Goal: Task Accomplishment & Management: Complete application form

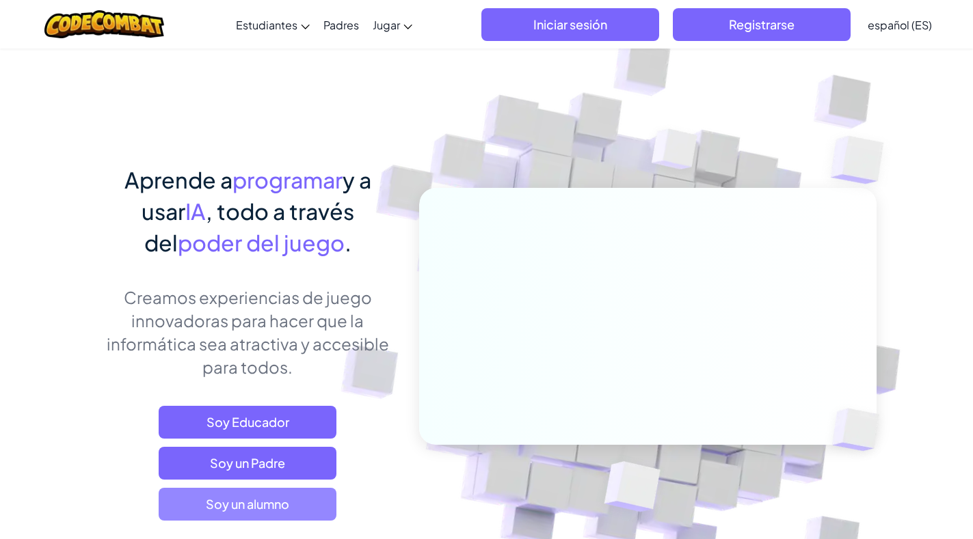
click at [283, 513] on span "Soy un alumno" at bounding box center [248, 504] width 178 height 33
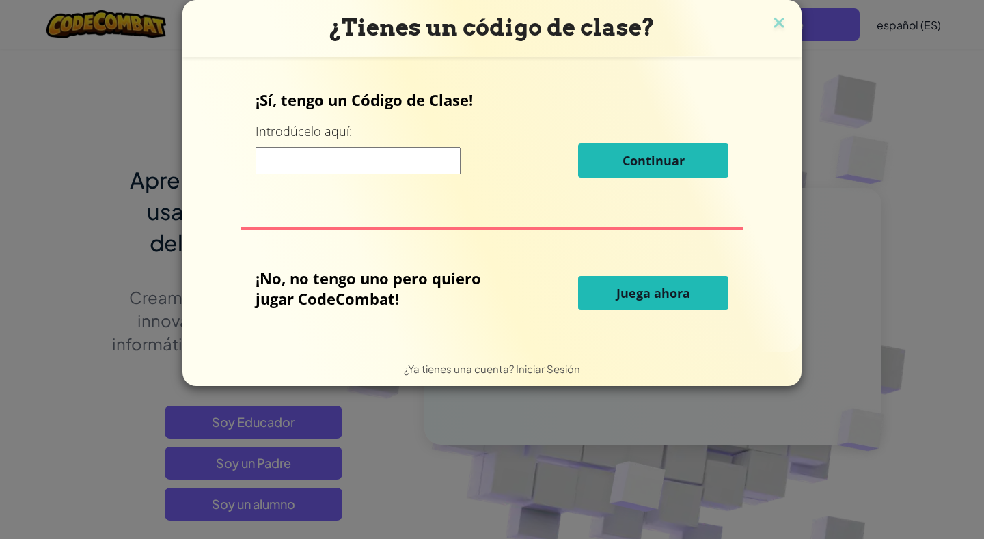
click at [396, 163] on input at bounding box center [358, 160] width 205 height 27
click at [405, 163] on input at bounding box center [358, 160] width 205 height 27
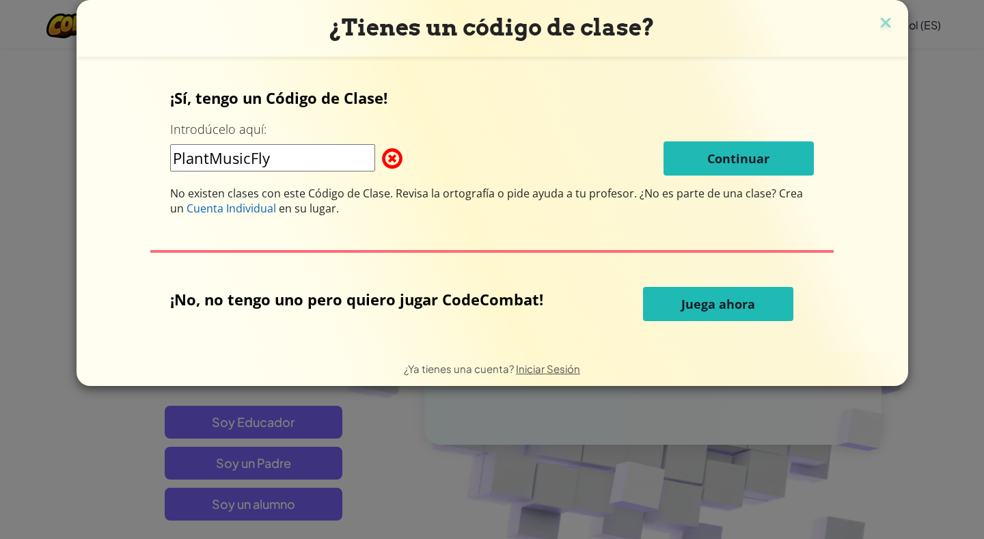
type input "PlantMusicFly"
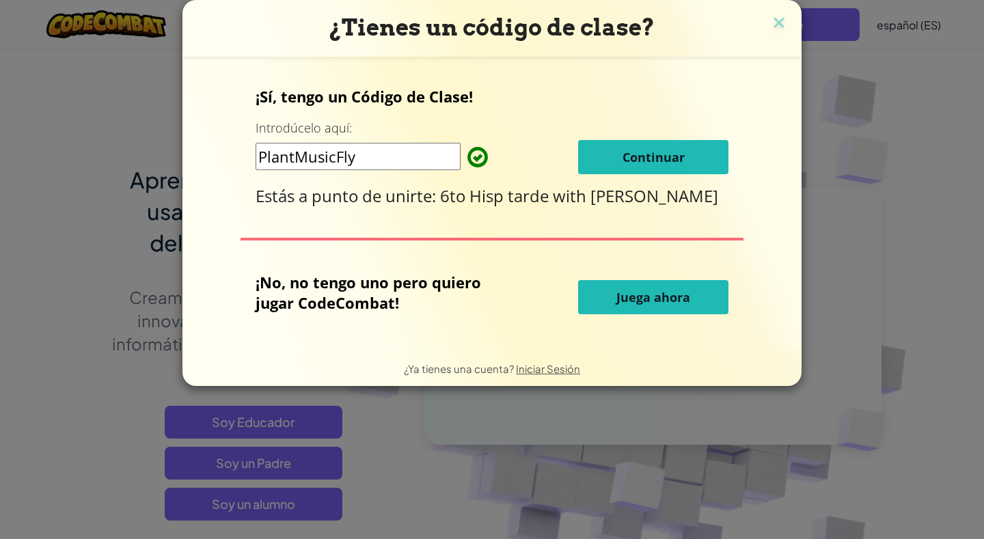
click at [632, 158] on span "Continuar" at bounding box center [654, 157] width 62 height 16
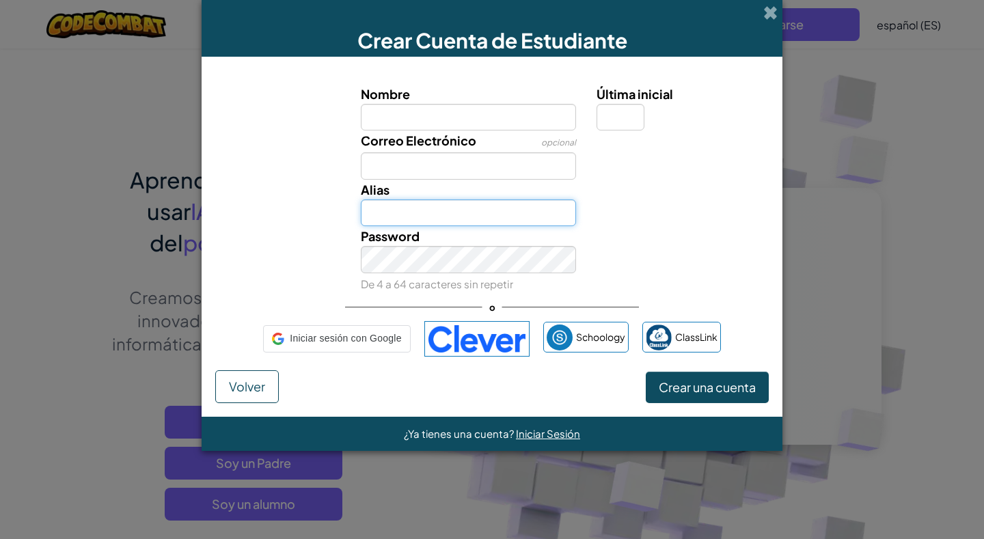
type input "Baldomero Aguirre"
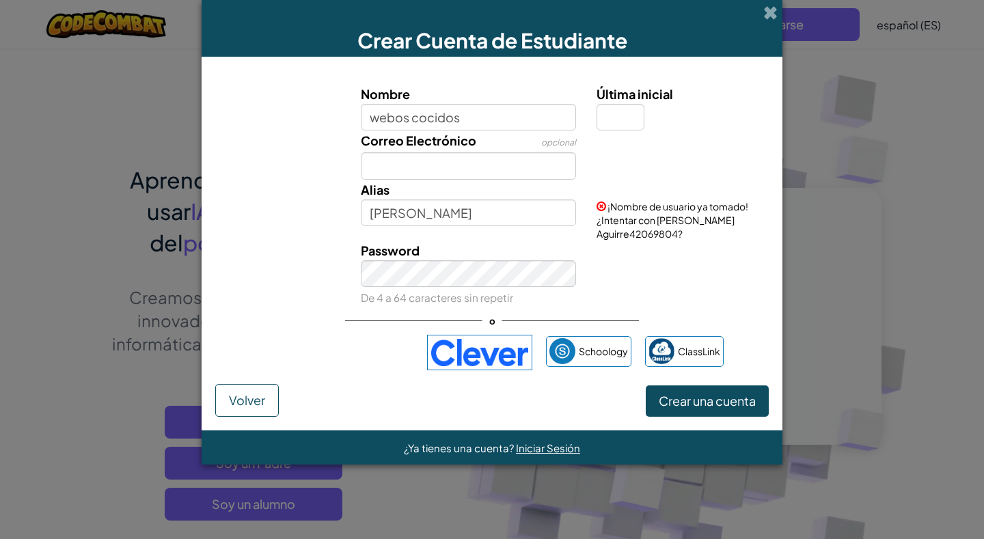
type input "webos cocidos"
type input "Webos cocidos"
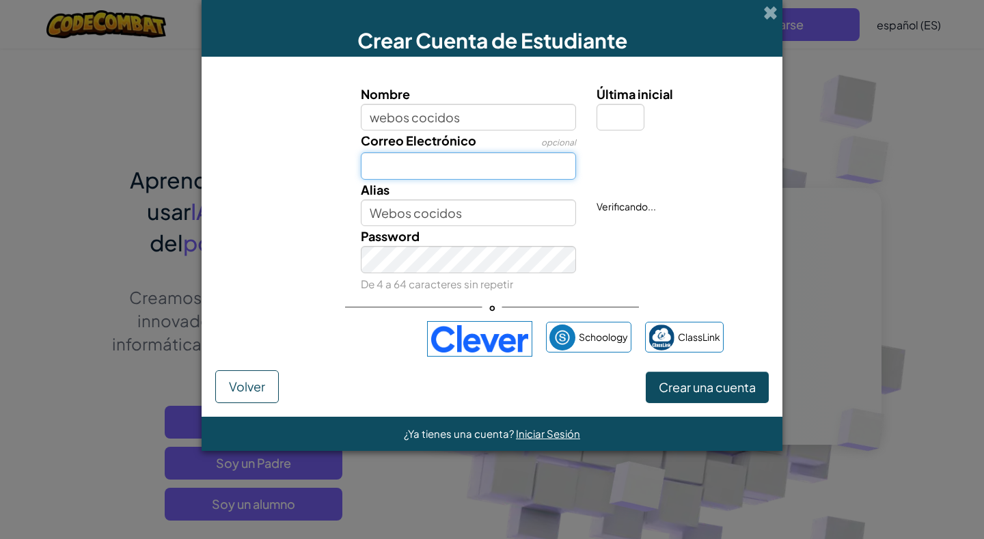
click at [466, 159] on input "Correo Electrónico" at bounding box center [469, 165] width 216 height 27
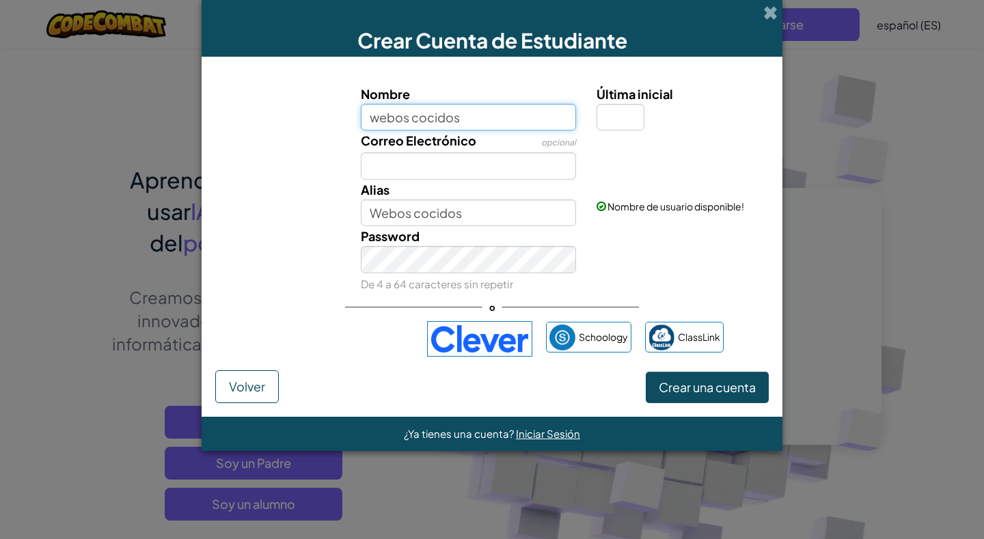
click at [500, 115] on input "webos cocidos" at bounding box center [469, 117] width 216 height 27
click at [614, 115] on input "Última inicial" at bounding box center [621, 117] width 48 height 27
type input "A"
type input "P"
type input "C"
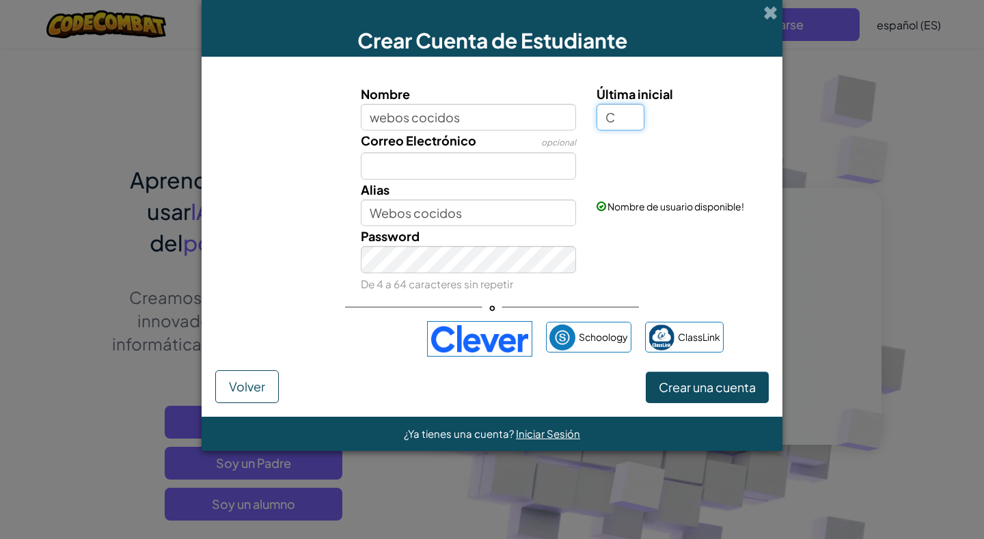
click at [646, 372] on button "Crear una cuenta" at bounding box center [707, 387] width 123 height 31
type input "Webos cocidosC"
click at [709, 393] on button "Crear una cuenta" at bounding box center [707, 387] width 123 height 31
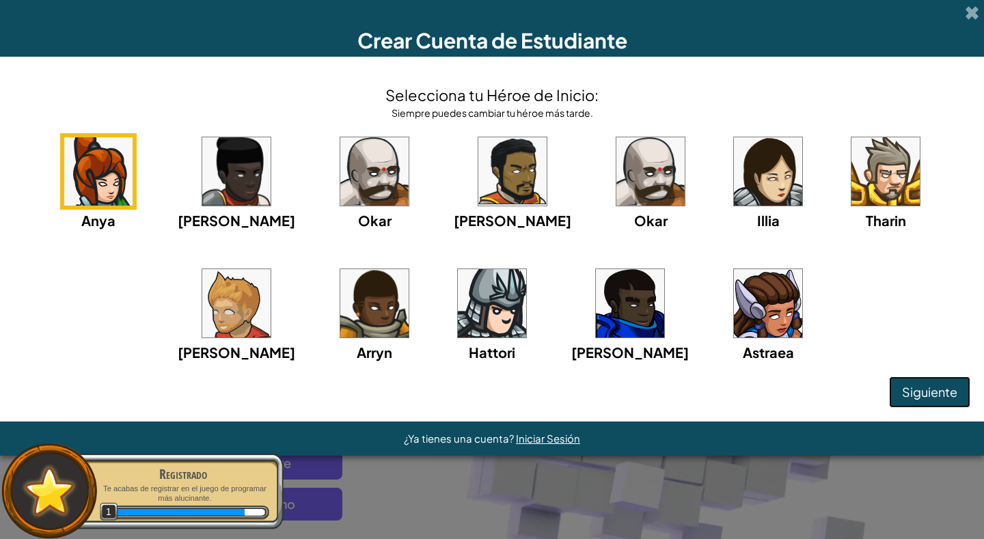
scroll to position [62, 0]
click at [596, 338] on img at bounding box center [630, 303] width 68 height 68
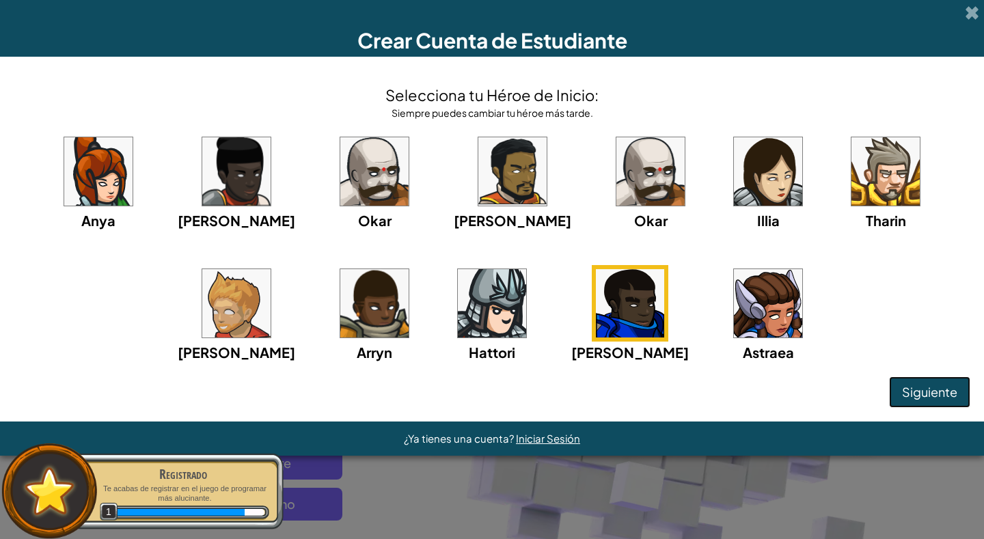
click at [902, 400] on span "Siguiente" at bounding box center [929, 392] width 55 height 16
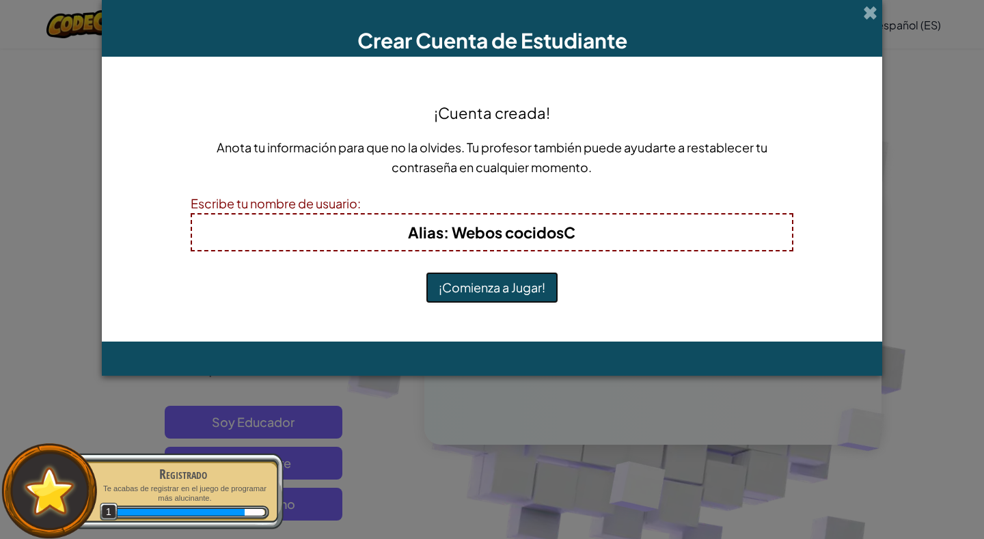
scroll to position [0, 0]
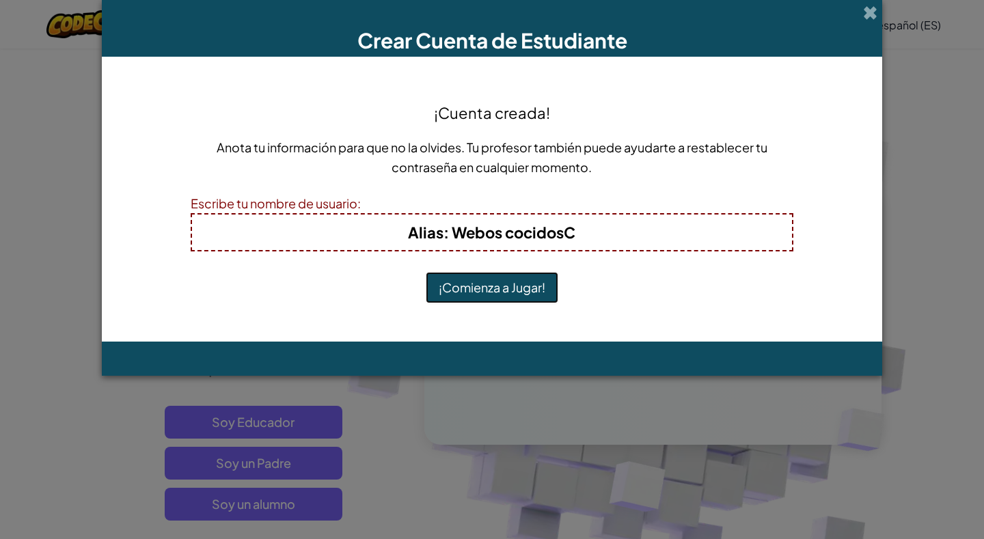
click at [508, 299] on button "¡Comienza a Jugar!" at bounding box center [492, 287] width 133 height 31
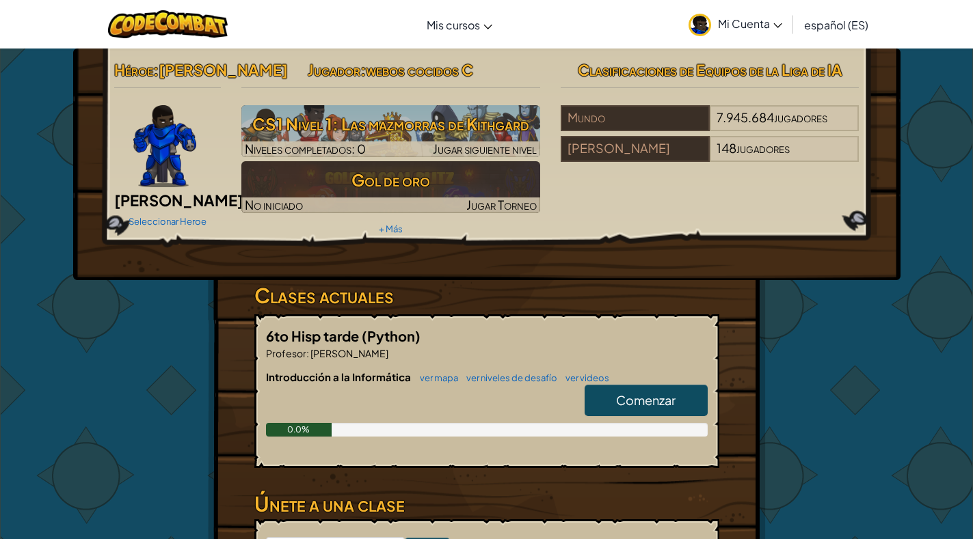
click at [628, 400] on font "Comenzar" at bounding box center [645, 400] width 59 height 16
select select "es-ES"
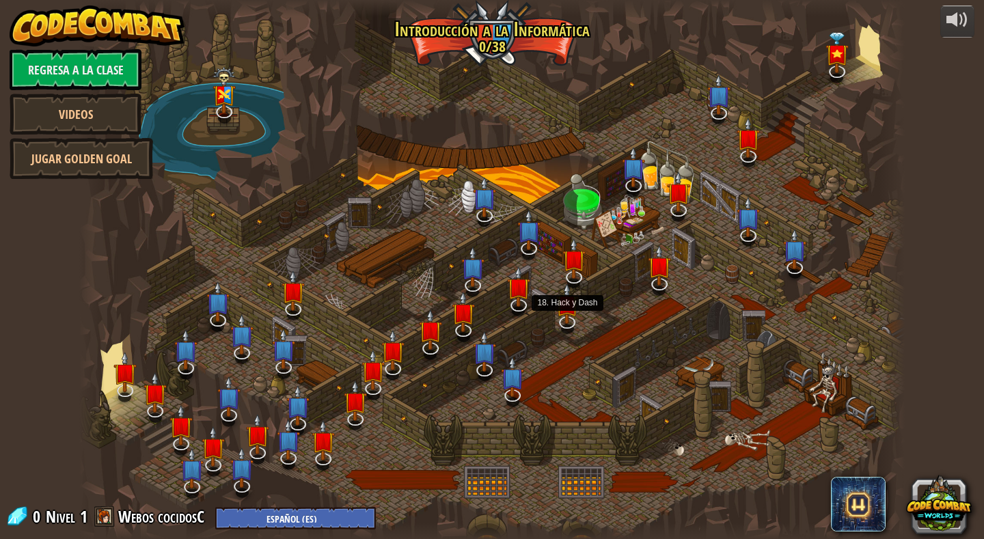
select select "es-ES"
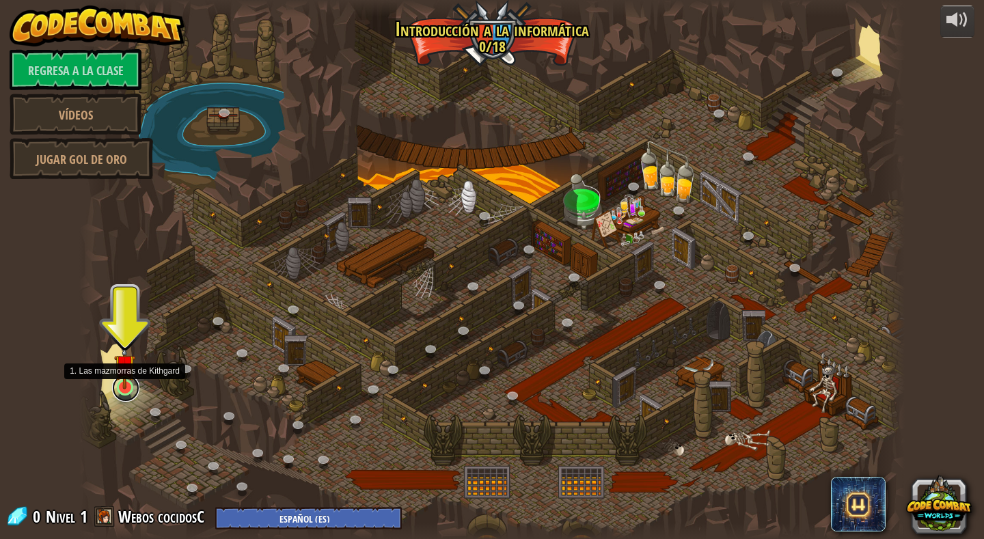
click at [123, 398] on link at bounding box center [125, 388] width 27 height 27
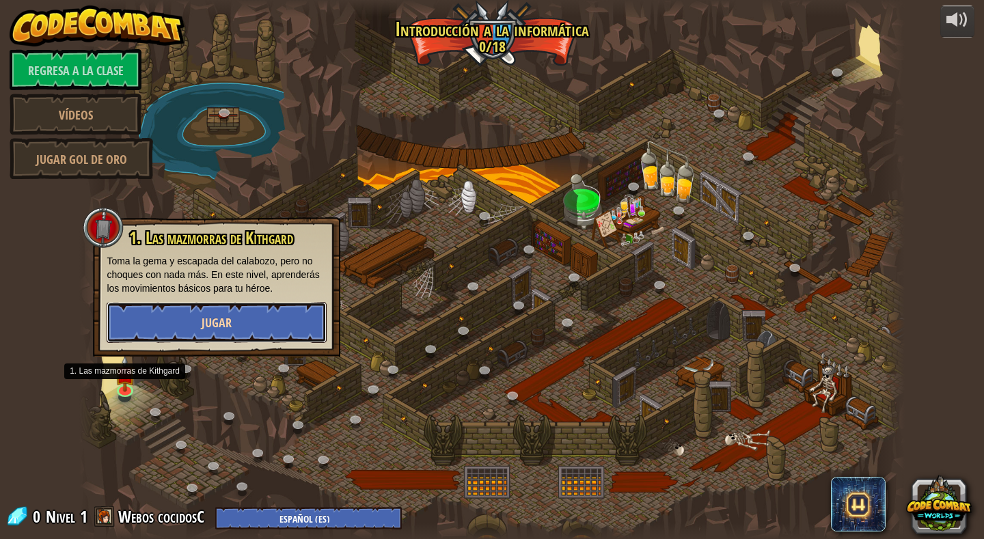
click at [183, 339] on button "Jugar" at bounding box center [217, 322] width 220 height 41
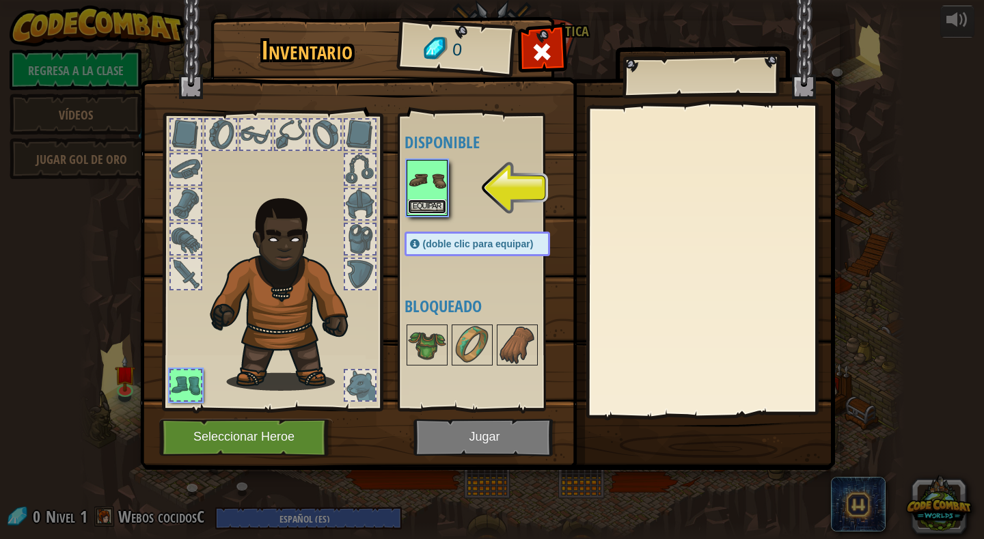
click at [437, 206] on font "Equipar" at bounding box center [427, 206] width 29 height 8
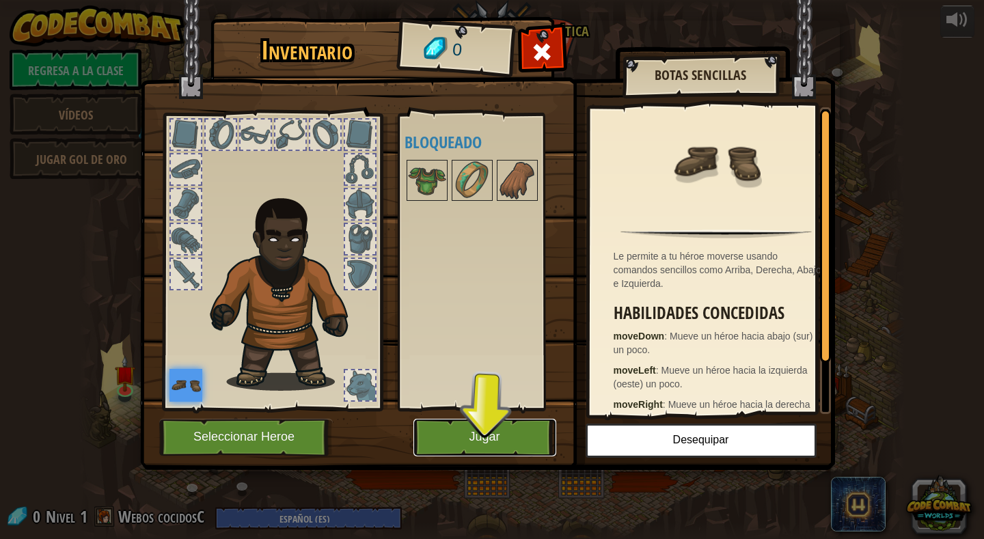
click at [472, 448] on button "Jugar" at bounding box center [485, 438] width 143 height 38
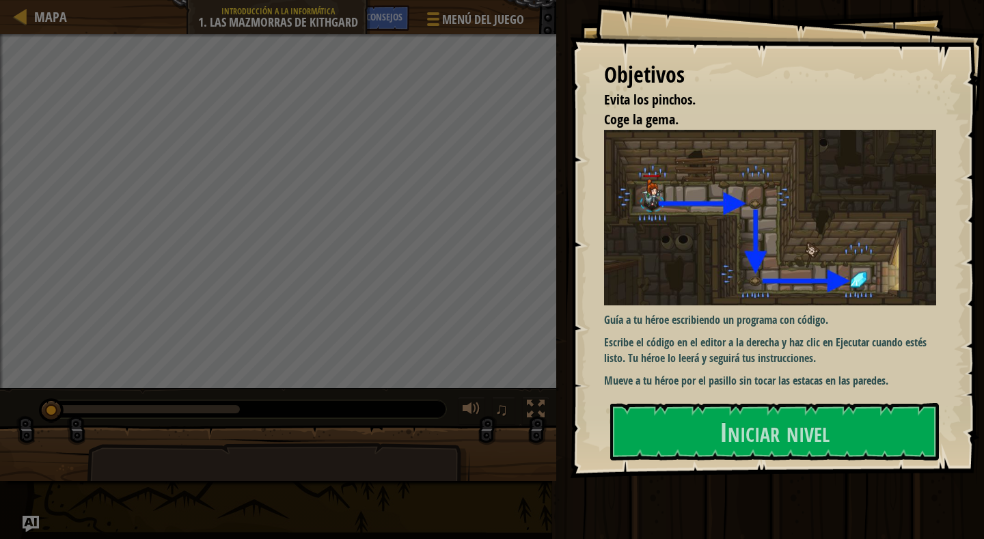
click at [809, 239] on img at bounding box center [776, 218] width 344 height 176
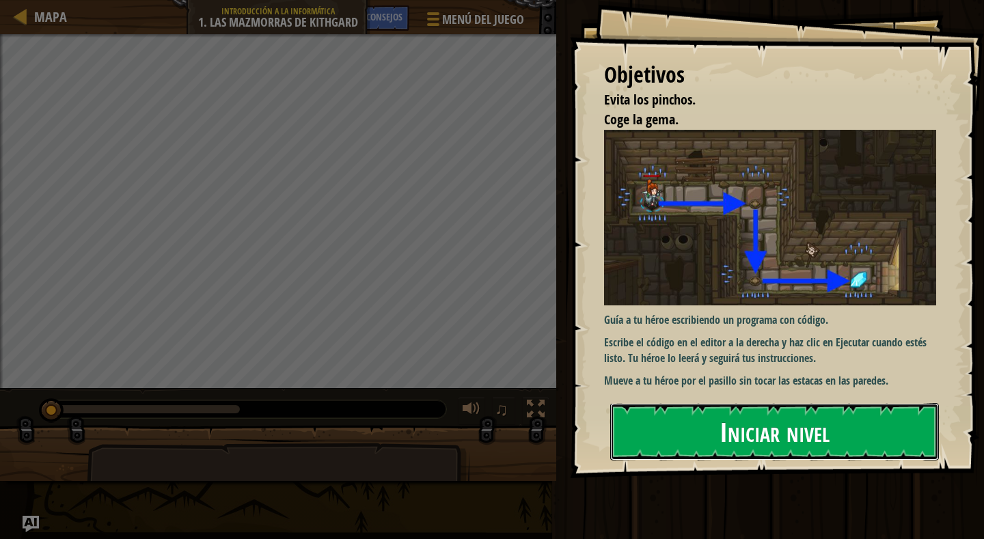
click at [765, 439] on font "Iniciar nivel" at bounding box center [775, 431] width 110 height 37
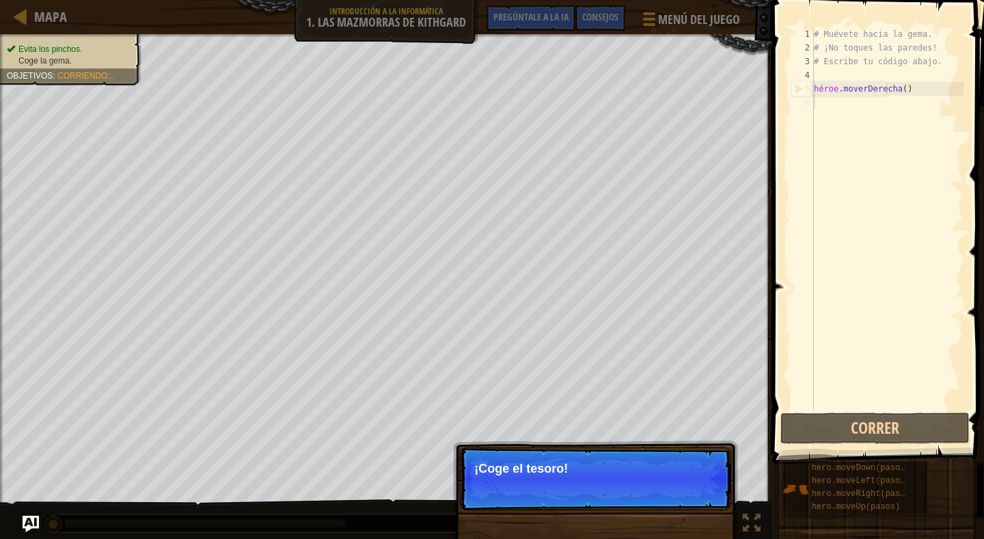
click at [539, 460] on p "Saltar (esc) Continuar ¡Coge el tesoro!" at bounding box center [595, 479] width 271 height 63
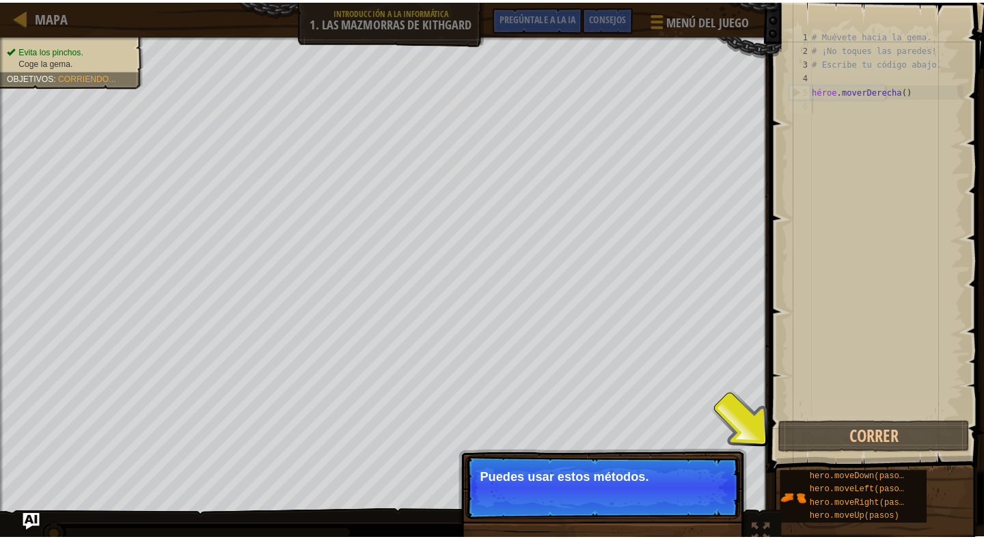
scroll to position [6, 0]
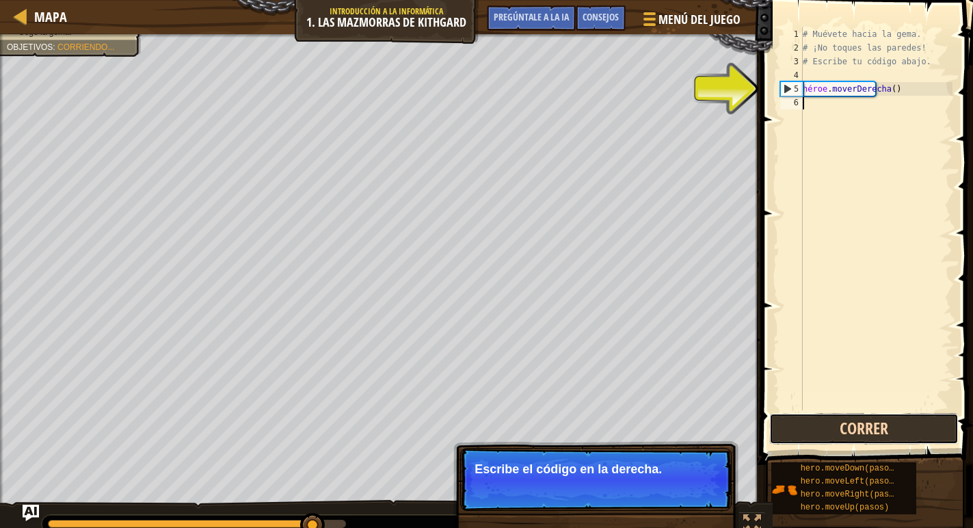
click at [831, 429] on button "Correr" at bounding box center [863, 428] width 189 height 31
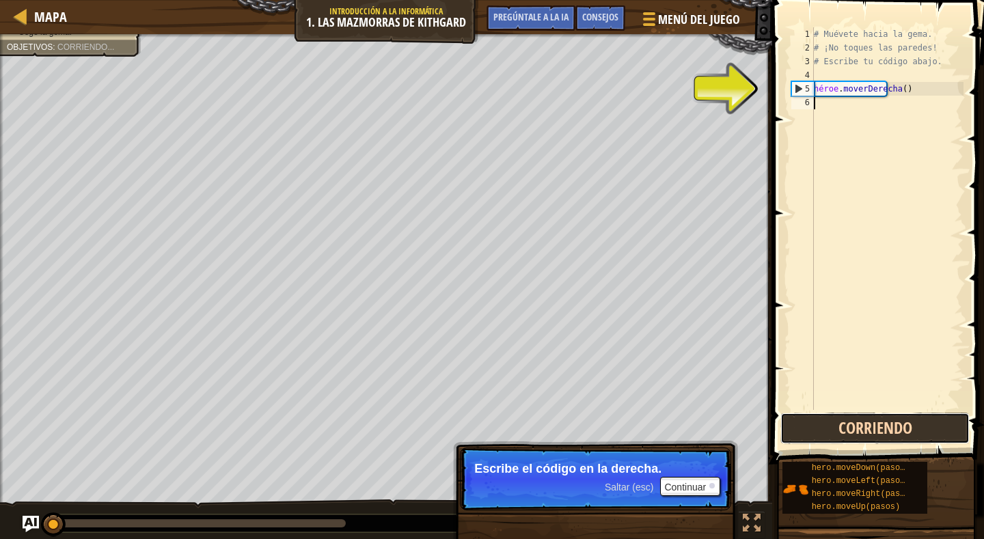
click at [828, 435] on button "Corriendo" at bounding box center [875, 428] width 189 height 31
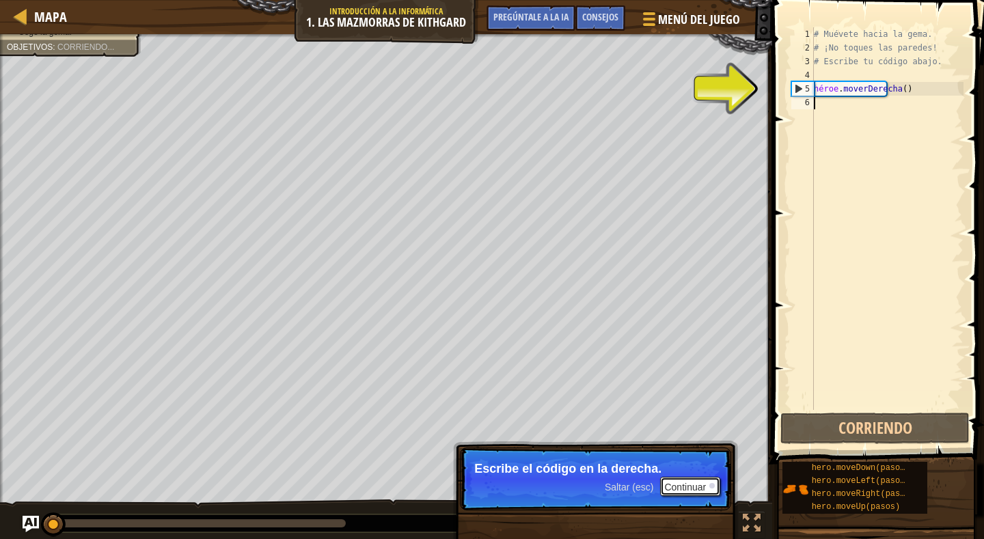
click at [691, 488] on font "Continuar" at bounding box center [685, 487] width 42 height 11
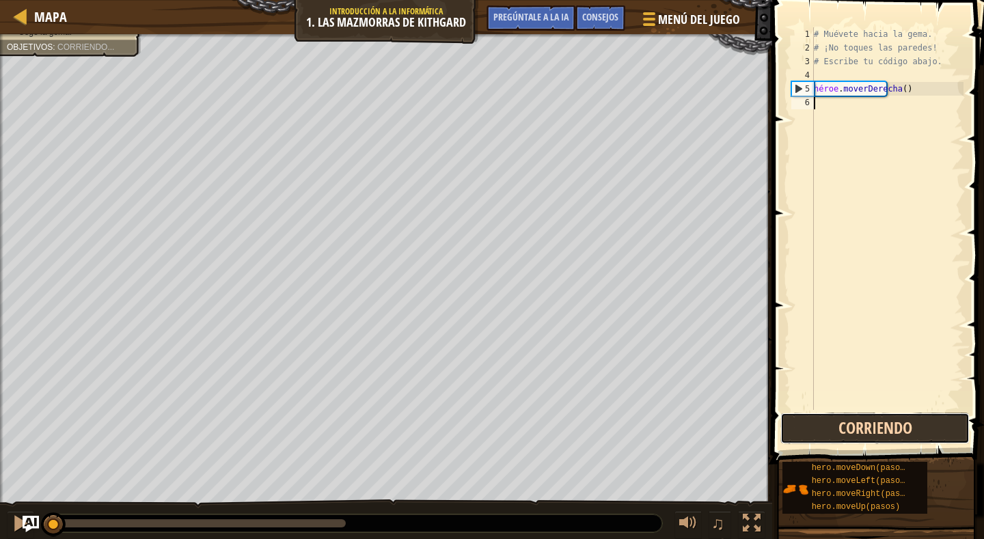
click at [848, 425] on button "Corriendo" at bounding box center [875, 428] width 189 height 31
click at [917, 90] on div "# Muévete hacia la gema. # ¡No toques las paredes! # Escribe tu código abajo. h…" at bounding box center [887, 232] width 152 height 410
type textarea "hero.moveRight()"
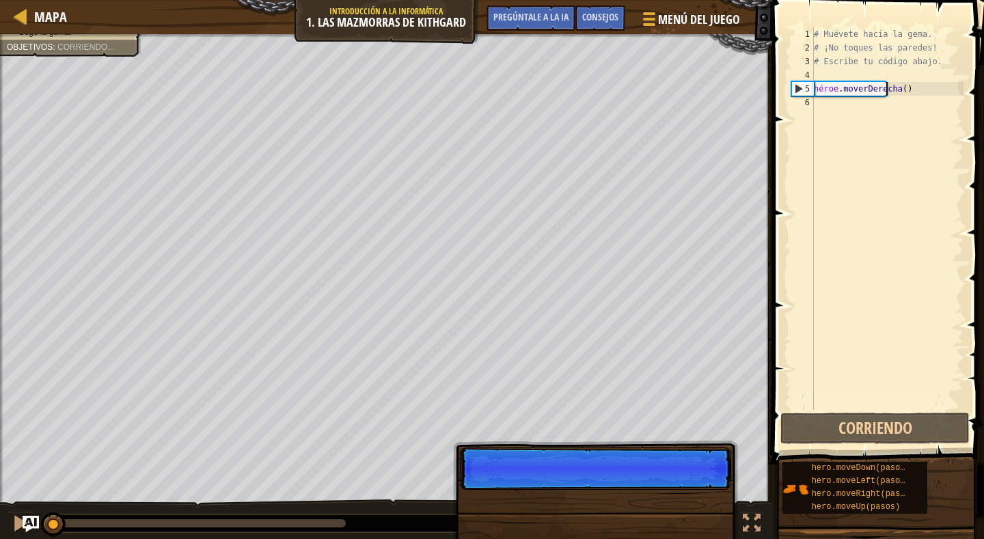
click at [938, 87] on div "# Muévete hacia la gema. # ¡No toques las paredes! # Escribe tu código abajo. h…" at bounding box center [887, 232] width 152 height 410
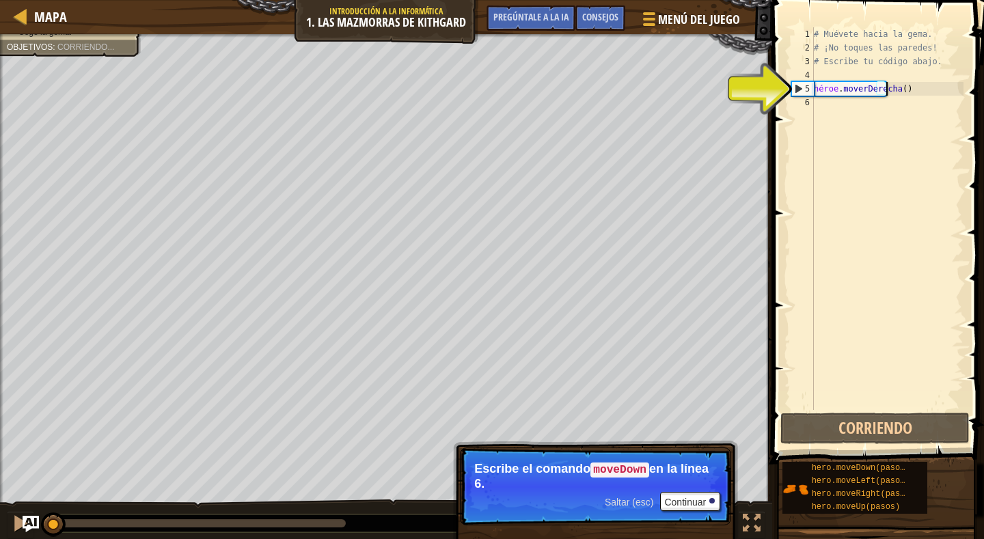
click at [947, 87] on div "# Muévete hacia la gema. # ¡No toques las paredes! # Escribe tu código abajo. h…" at bounding box center [887, 232] width 152 height 410
type textarea "hero.moveRight()"
click at [680, 499] on font "Continuar" at bounding box center [685, 502] width 42 height 11
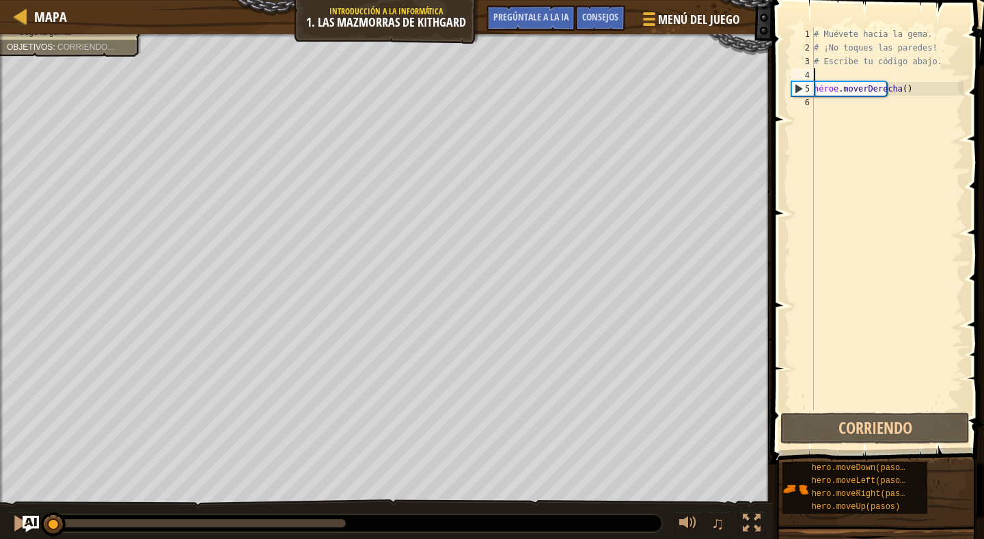
click at [860, 90] on div "# Muévete hacia la gema. # ¡No toques las paredes! # Escribe tu código abajo. h…" at bounding box center [887, 232] width 152 height 410
type textarea "hero.moveRight()"
drag, startPoint x: 899, startPoint y: 87, endPoint x: 813, endPoint y: 82, distance: 86.3
click at [813, 82] on div "hero.moveRight() 1 2 3 4 5 6 # Muévete hacia la [PERSON_NAME]. # ¡No toques las…" at bounding box center [876, 218] width 175 height 383
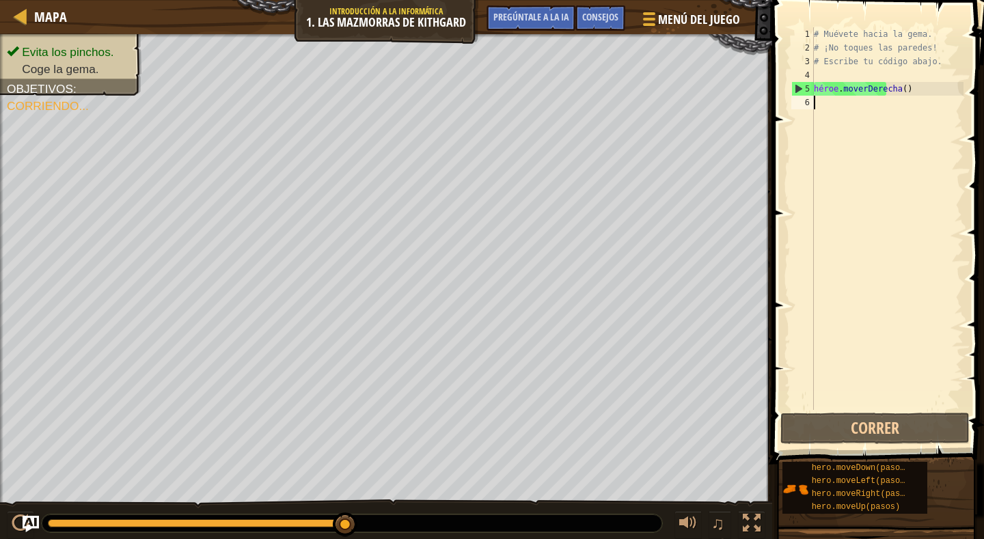
type textarea "hero.moveRight()"
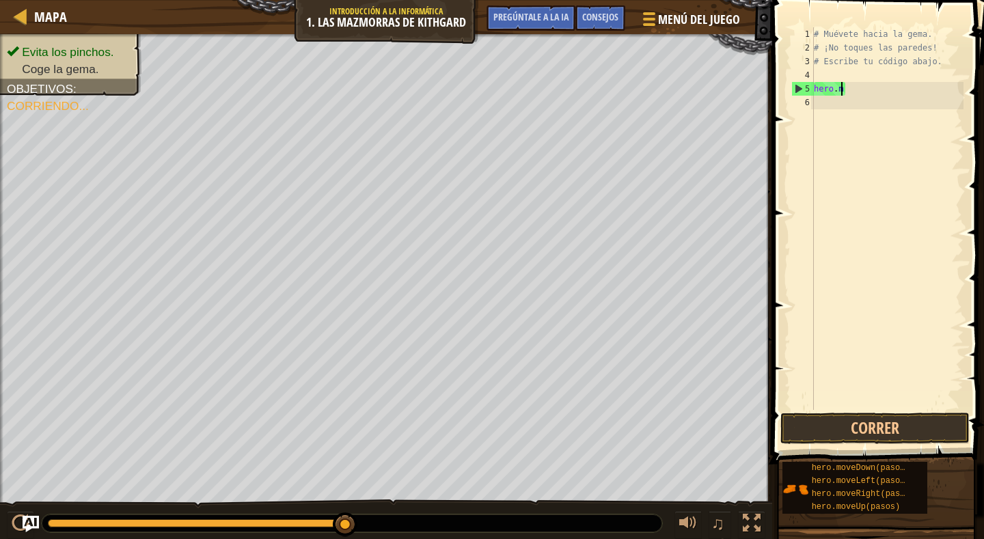
type textarea "h"
click at [633, 509] on div "♫" at bounding box center [386, 520] width 772 height 41
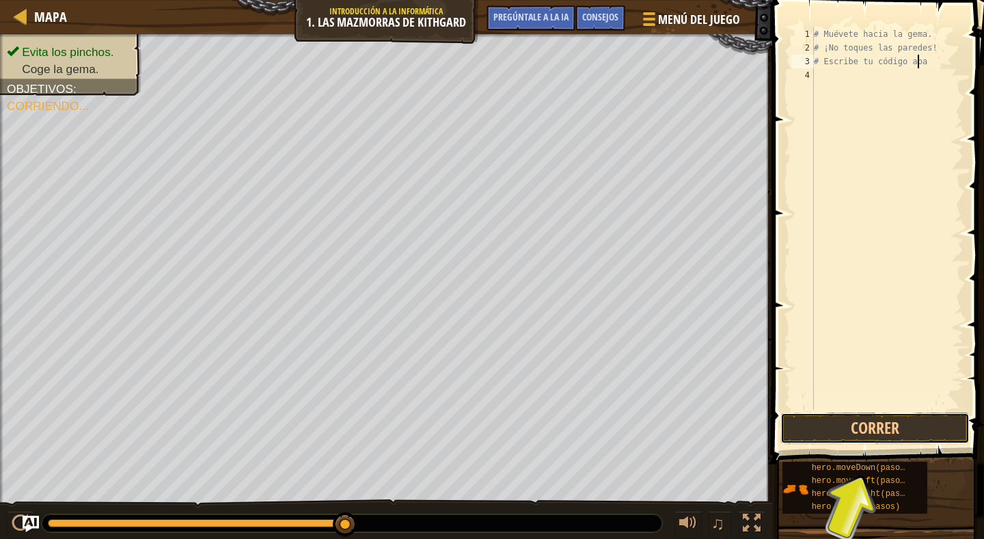
click at [889, 428] on button "Correr" at bounding box center [875, 428] width 189 height 31
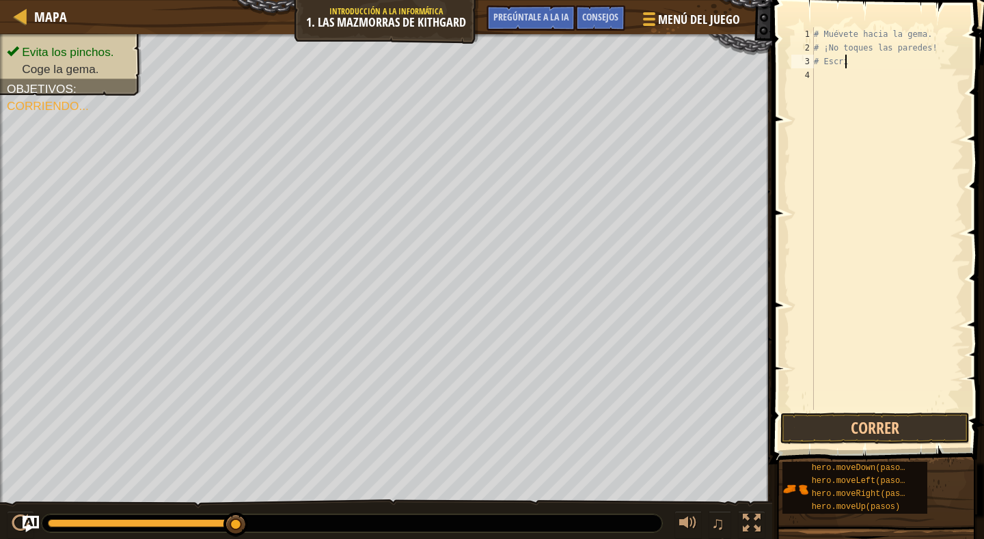
type textarea "#"
click at [826, 21] on span at bounding box center [879, 212] width 223 height 504
click at [663, 19] on font "Menú del Juego" at bounding box center [700, 19] width 86 height 18
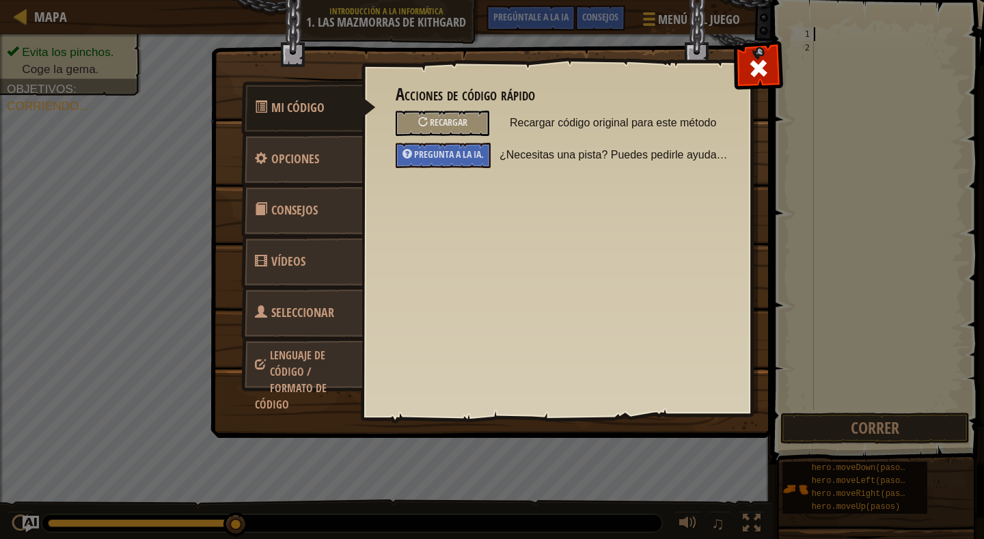
click at [663, 20] on img at bounding box center [497, 193] width 573 height 489
click at [466, 125] on font "Recargar" at bounding box center [449, 122] width 38 height 13
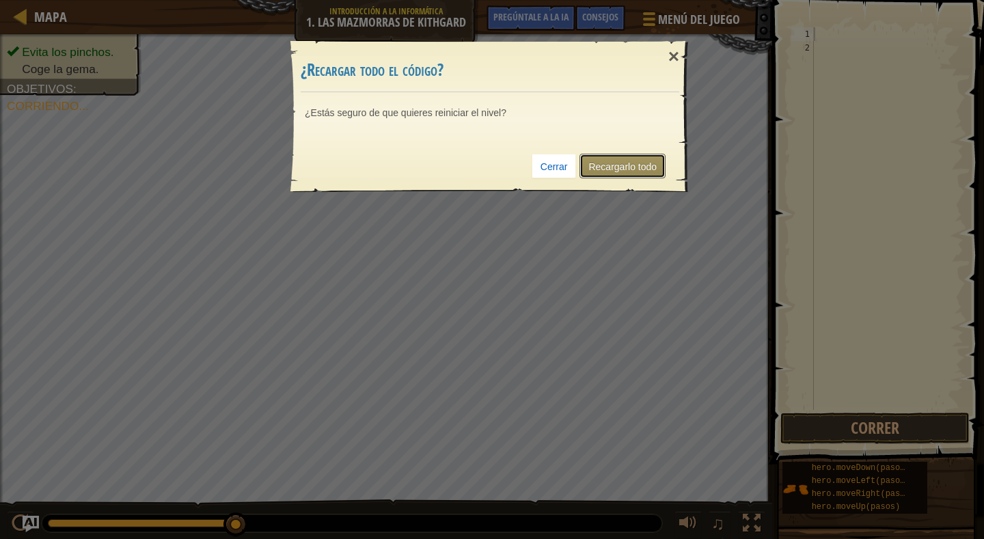
click at [654, 163] on font "Recargarlo todo" at bounding box center [623, 166] width 68 height 11
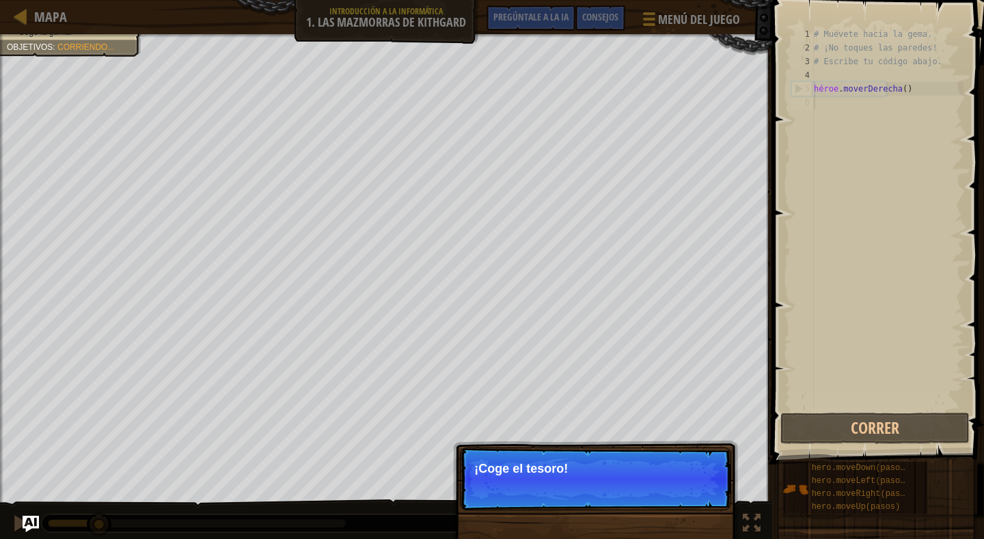
click at [529, 470] on p "¡Coge el tesoro!" at bounding box center [595, 469] width 243 height 14
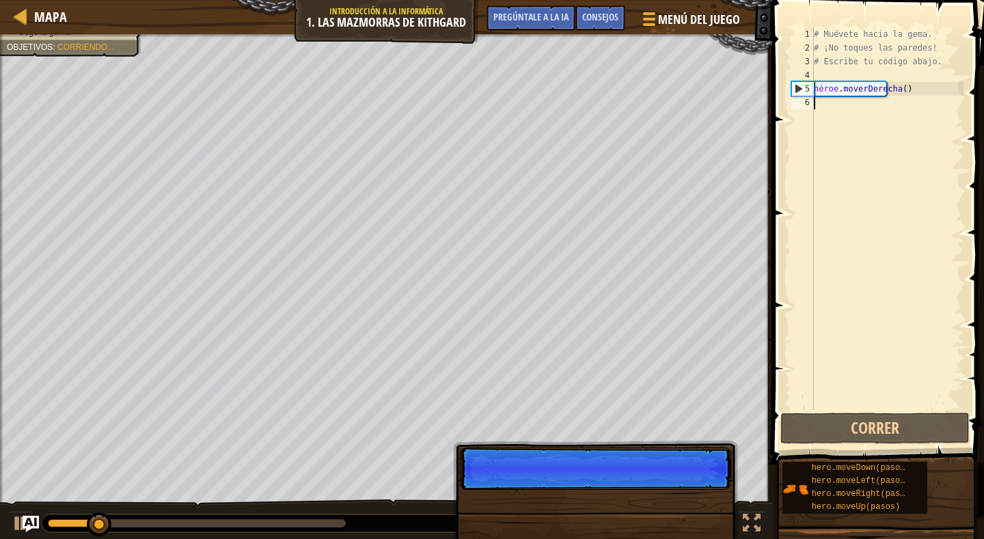
click at [694, 485] on p "Saltar (esc) Continuar" at bounding box center [595, 469] width 271 height 42
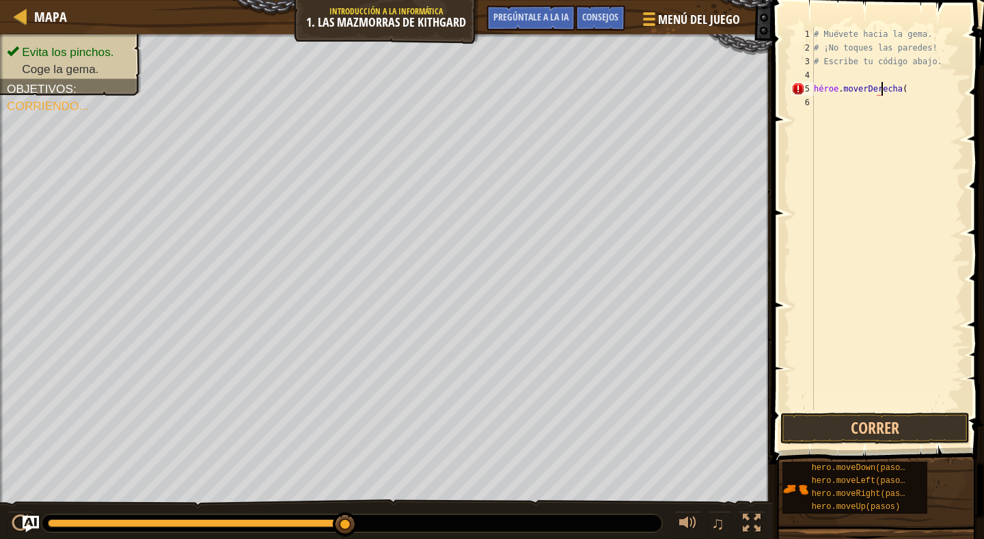
type textarea "hero.moveRight(1"
type textarea "h"
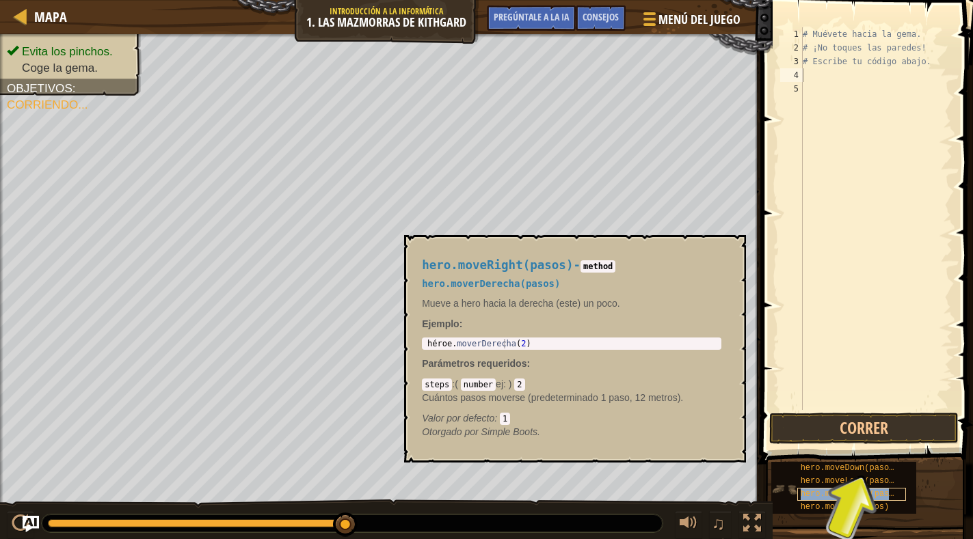
copy font "hero.moveRight(pasos)"
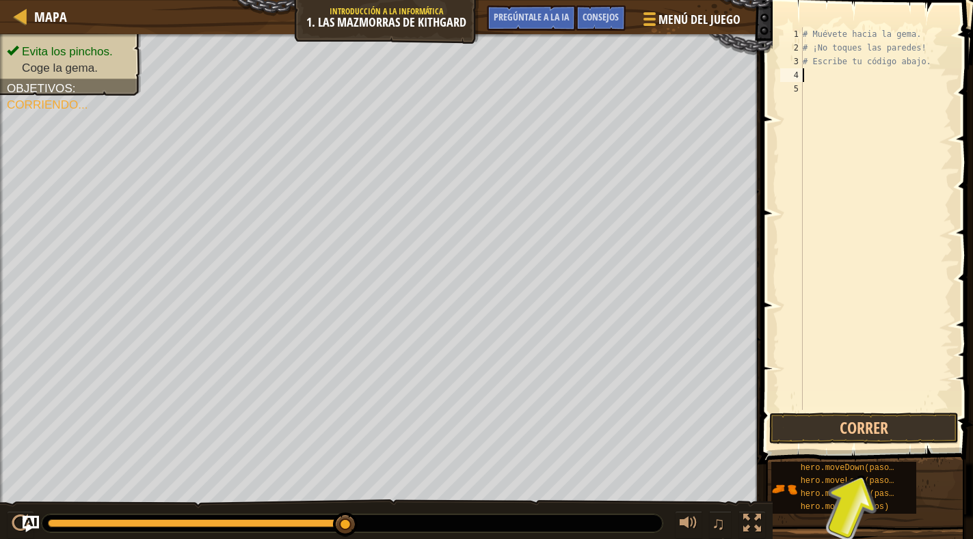
click at [827, 78] on div "# Muévete hacia la gema. # ¡No toques las paredes! # Escribe tu código abajo." at bounding box center [876, 232] width 152 height 410
paste textarea "hero.moveRight(pasos)"
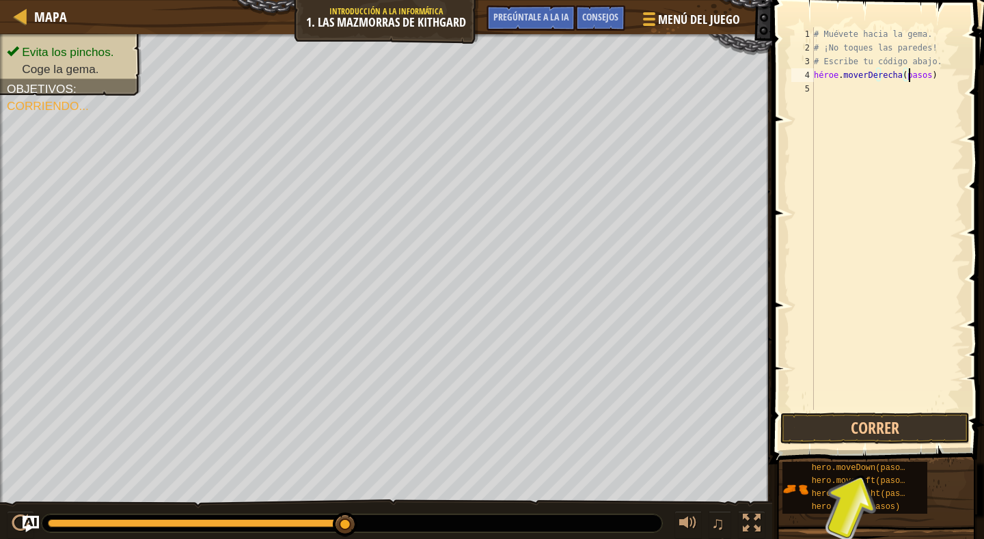
click at [945, 79] on div "# Muévete hacia la [PERSON_NAME]. # ¡No toques las [PERSON_NAME]! # Escribe tu …" at bounding box center [887, 232] width 152 height 410
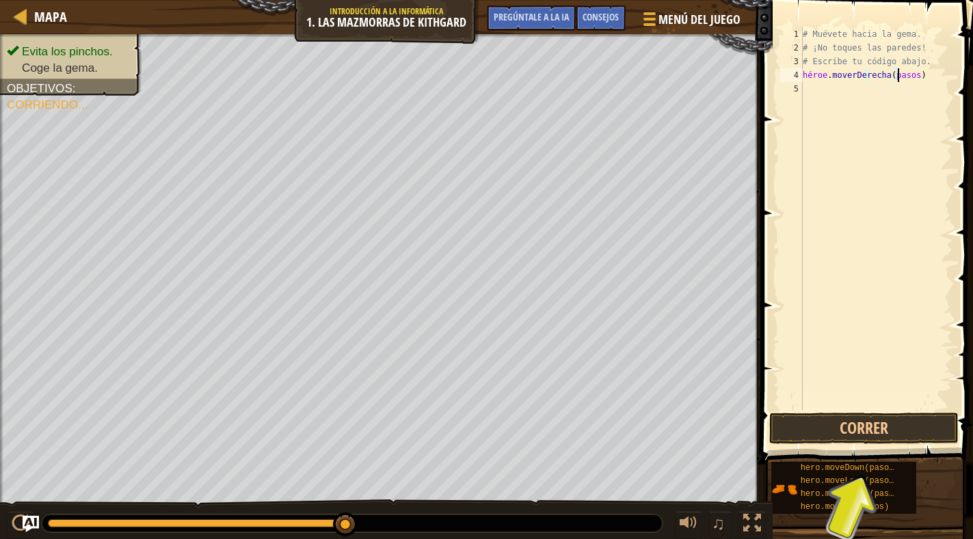
click at [937, 75] on div "# Muévete hacia la [PERSON_NAME]. # ¡No toques las [PERSON_NAME]! # Escribe tu …" at bounding box center [876, 232] width 152 height 410
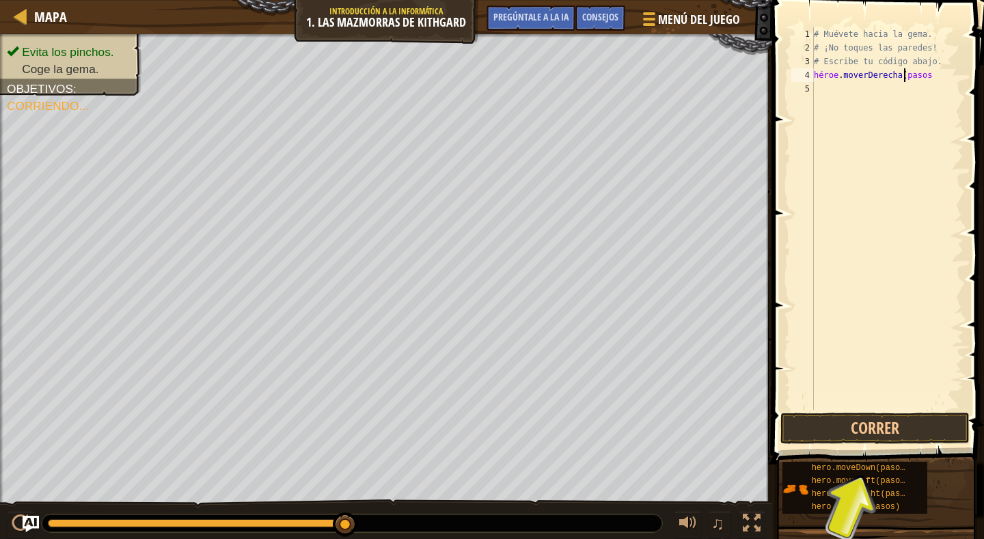
type textarea "hero.moveRight(paso"
drag, startPoint x: 928, startPoint y: 72, endPoint x: 935, endPoint y: 70, distance: 7.1
click at [935, 70] on div "# Muévete hacia la [PERSON_NAME]. # ¡No toques las [PERSON_NAME]! # Escribe tu …" at bounding box center [887, 232] width 152 height 410
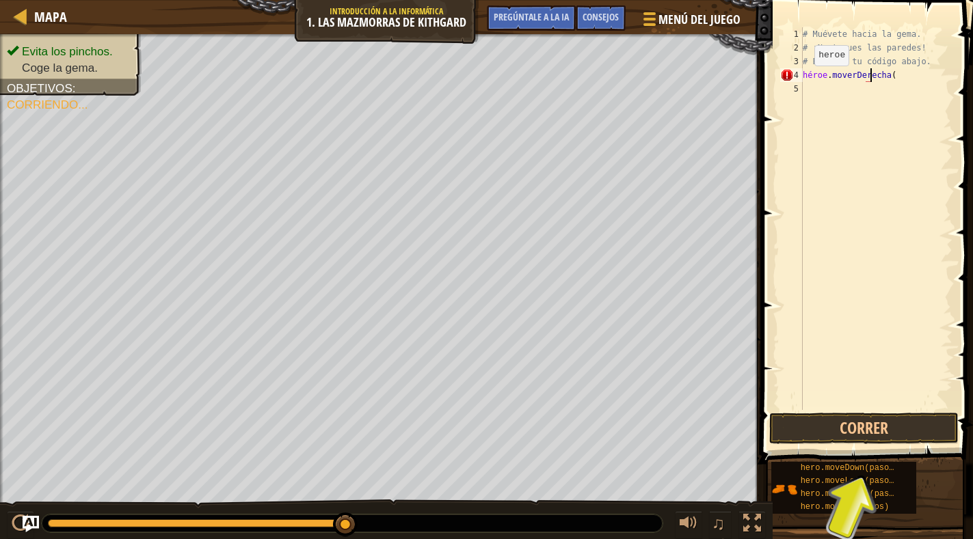
scroll to position [6, 5]
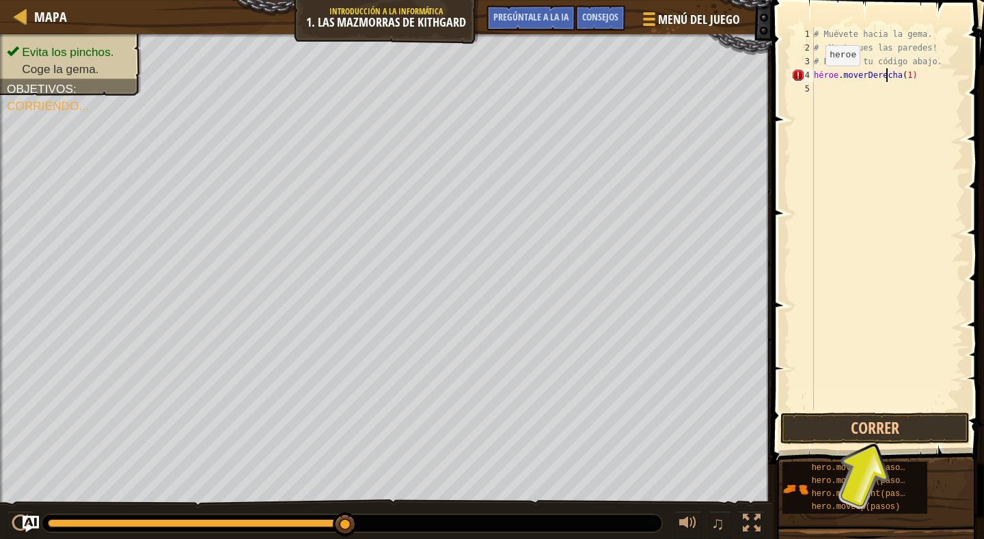
type textarea "hero.moveRight(1)"
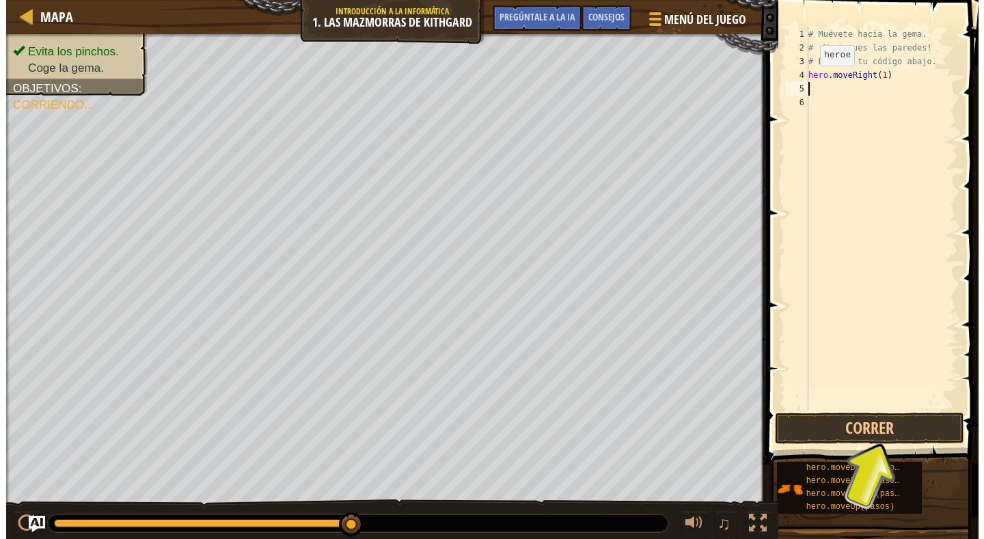
scroll to position [6, 0]
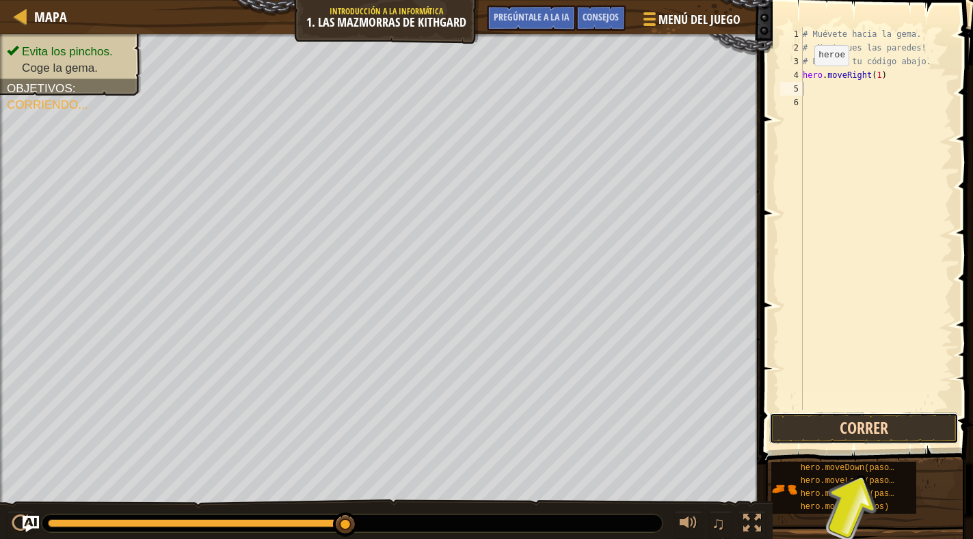
click at [920, 429] on button "Correr" at bounding box center [863, 428] width 189 height 31
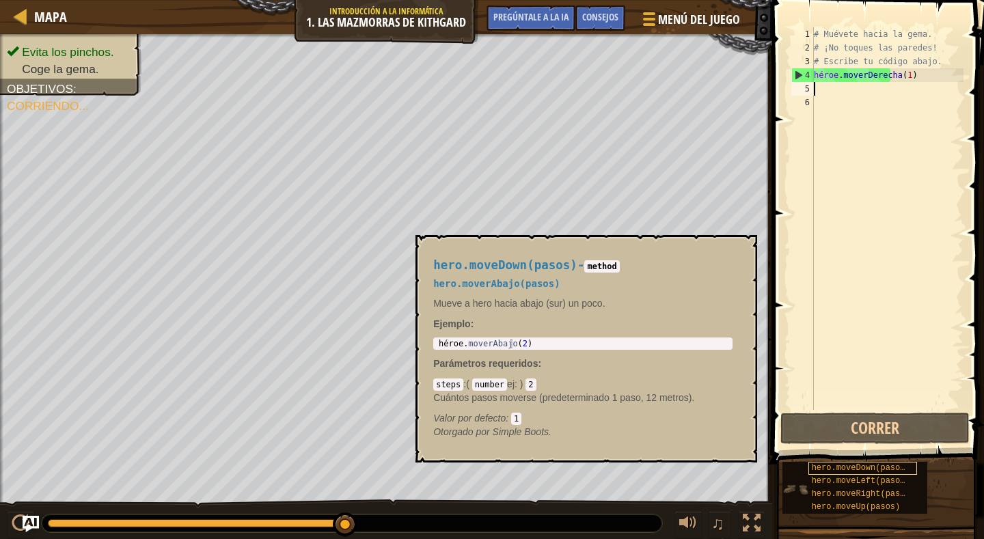
click at [844, 470] on font "hero.moveDown(pasos)" at bounding box center [861, 468] width 98 height 10
paste textarea "hero.moveRight(pasos)"
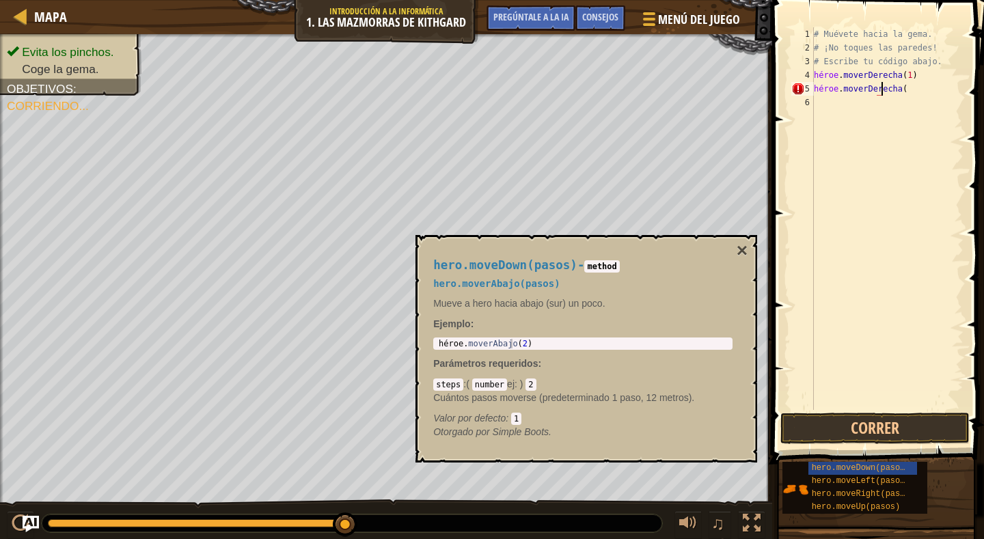
scroll to position [6, 5]
type textarea "hero.moveRight(1)"
click at [844, 427] on button "Correr" at bounding box center [875, 428] width 189 height 31
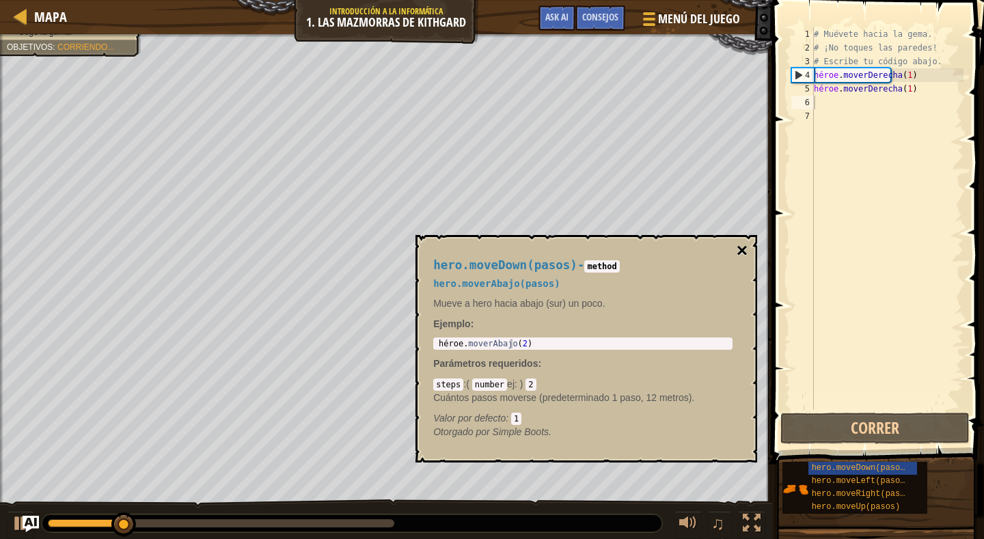
click at [738, 249] on font "×" at bounding box center [742, 250] width 11 height 21
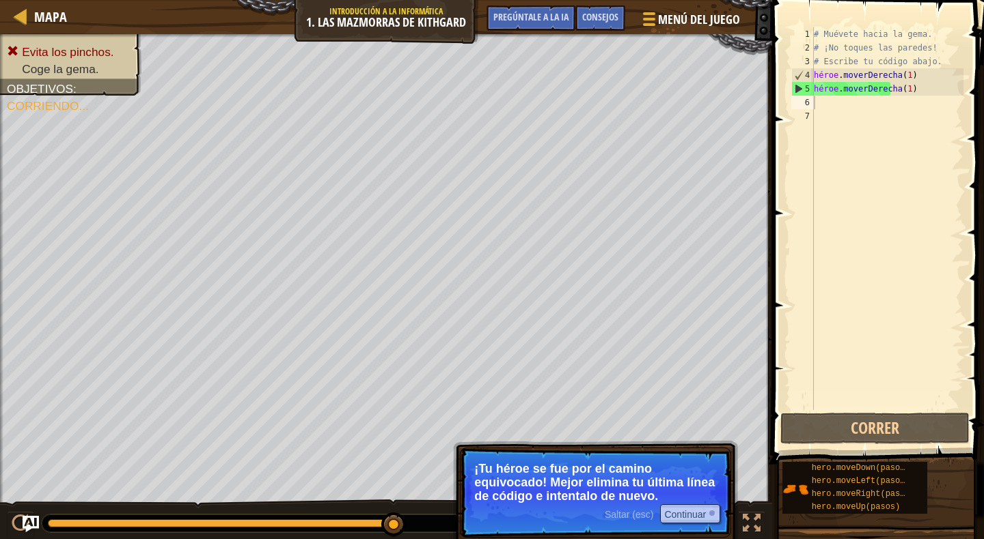
click at [528, 494] on font "¡Tu héroe se fue por el camino equivocado! Mejor elimina tu última línea de cód…" at bounding box center [594, 482] width 241 height 41
click at [705, 513] on button "Continuar" at bounding box center [690, 513] width 60 height 19
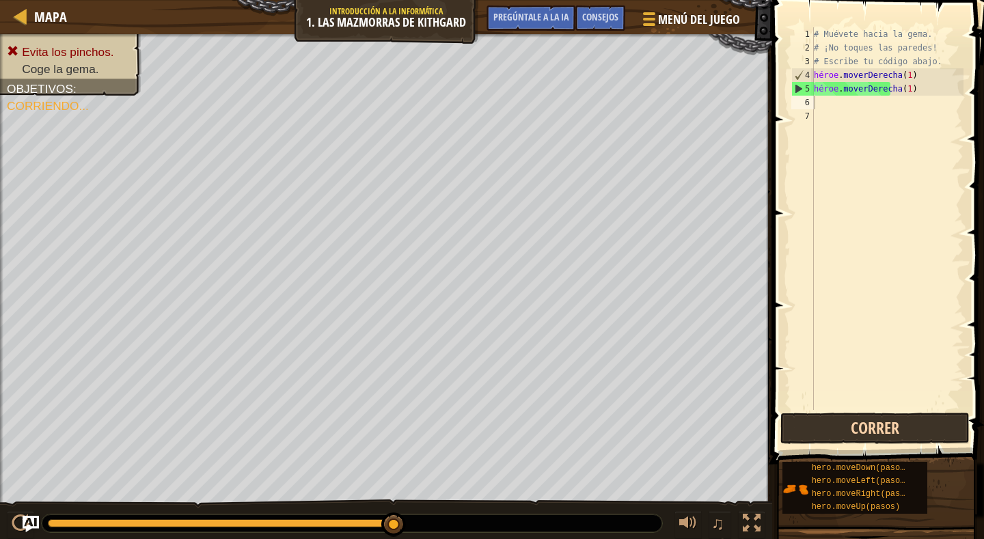
click at [819, 417] on div "1 2 3 4 5 6 7 # Muévete hacia la [PERSON_NAME]. # ¡No toques las [PERSON_NAME]!…" at bounding box center [876, 259] width 216 height 504
click at [811, 422] on button "Correr" at bounding box center [875, 428] width 189 height 31
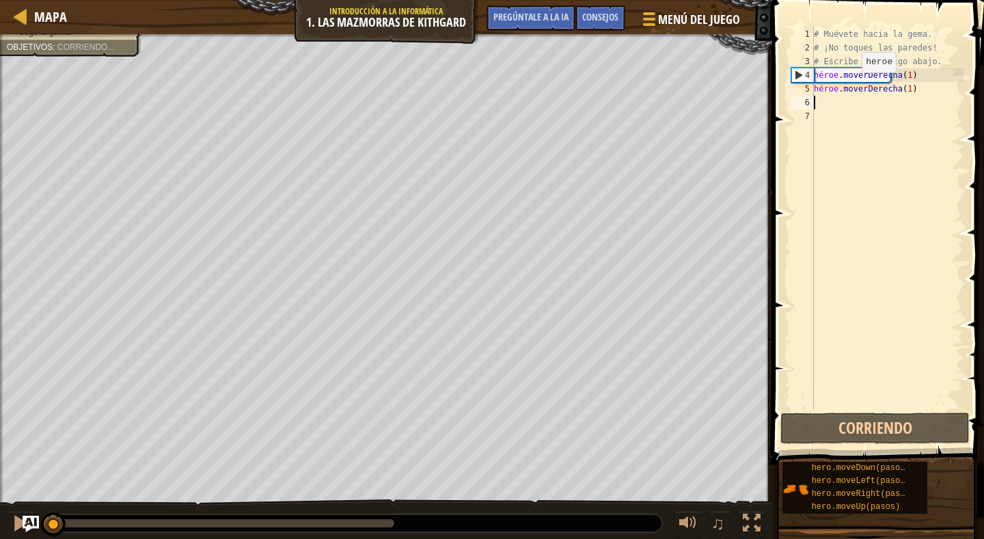
click at [934, 91] on div "# Muévete hacia la [PERSON_NAME]. # ¡No toques las [PERSON_NAME]! # Escribe tu …" at bounding box center [887, 232] width 152 height 410
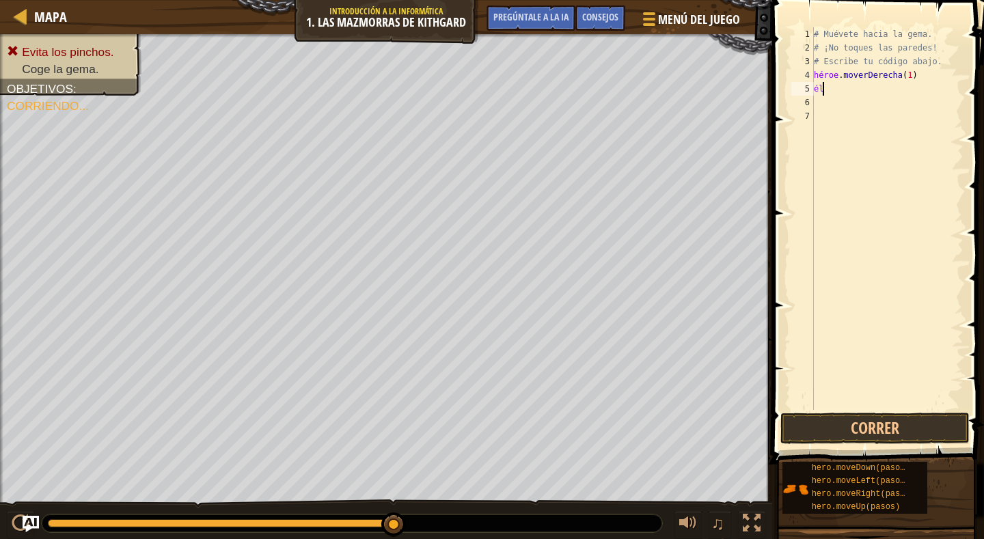
type textarea "h"
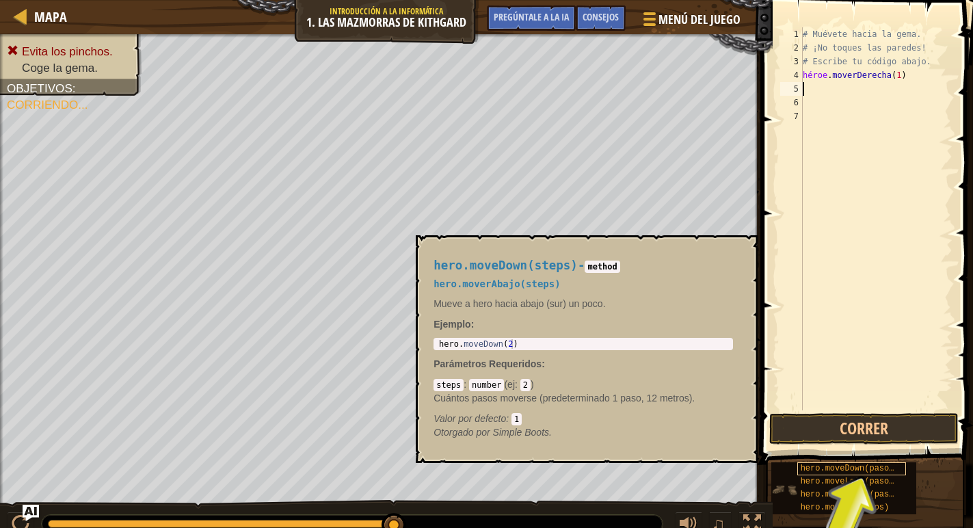
click at [840, 472] on font "hero.moveDown(pasos)" at bounding box center [849, 468] width 98 height 10
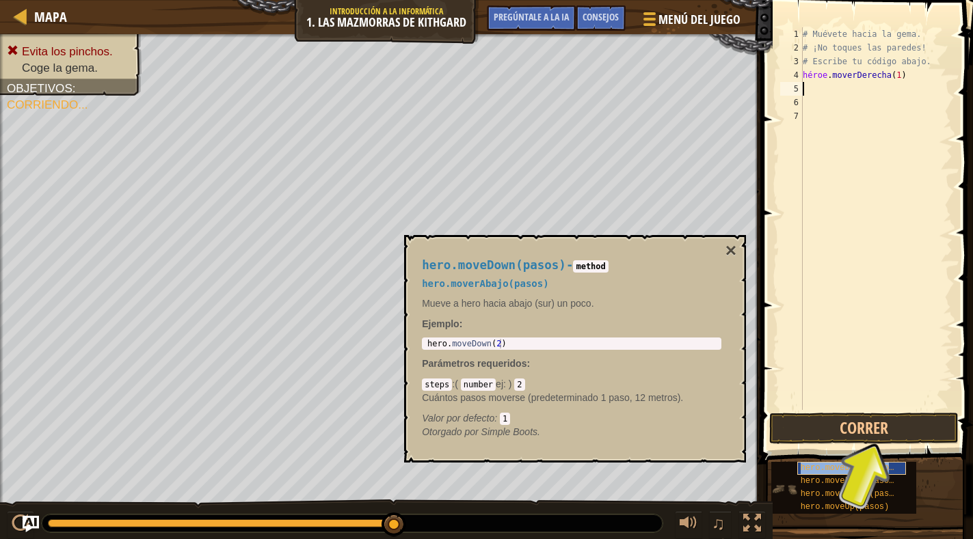
click at [840, 472] on font "hero.moveDown(pasos)" at bounding box center [849, 468] width 98 height 10
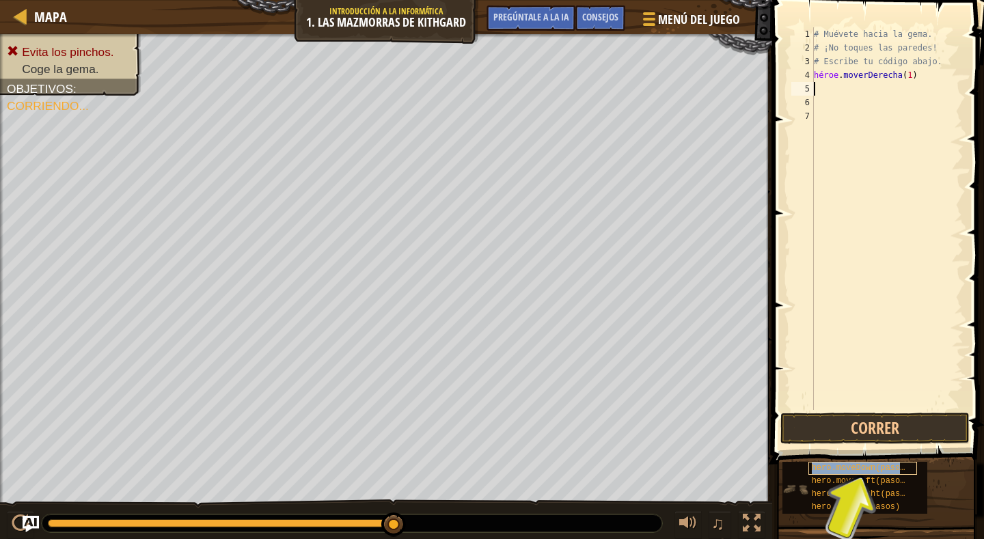
click at [840, 472] on font "hero.moveDown(pasos)" at bounding box center [861, 468] width 98 height 10
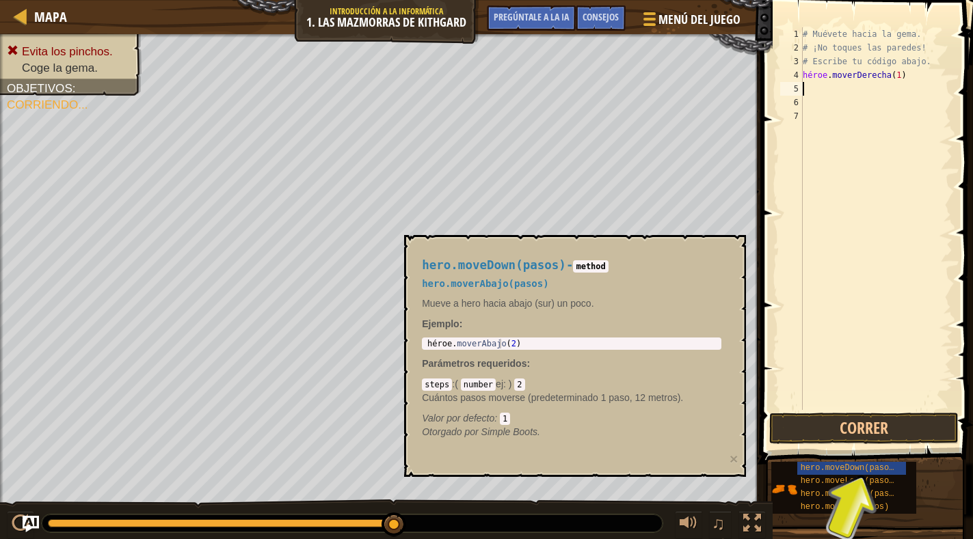
paste textarea "hero.moveRight(pasos)"
click at [824, 463] on font "hero.moveDown(pasos)" at bounding box center [849, 468] width 98 height 10
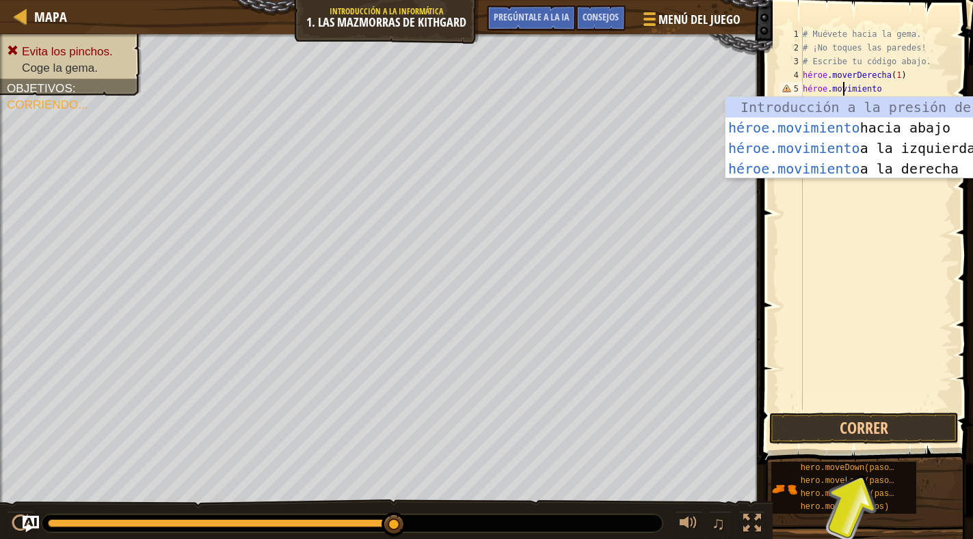
scroll to position [6, 3]
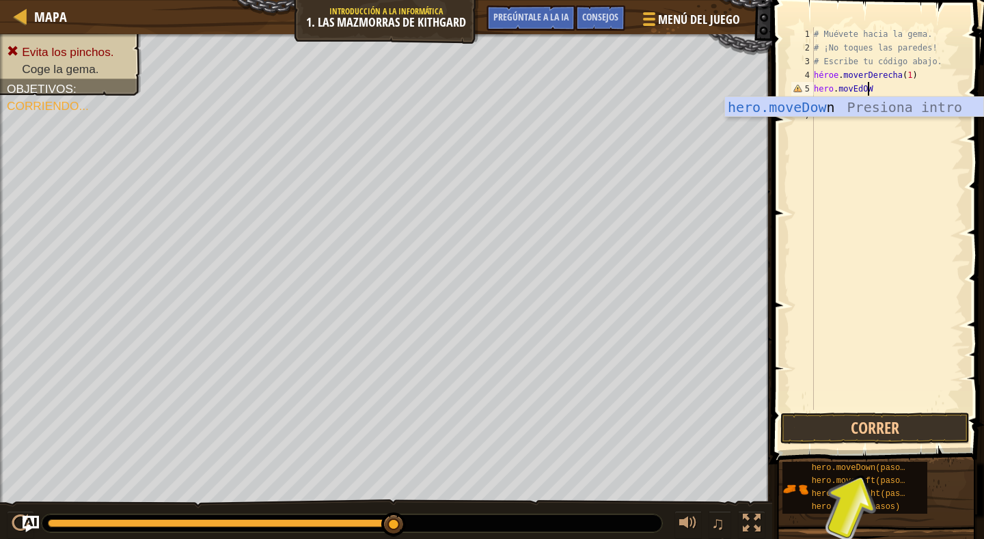
type textarea "hero.movEdOWN"
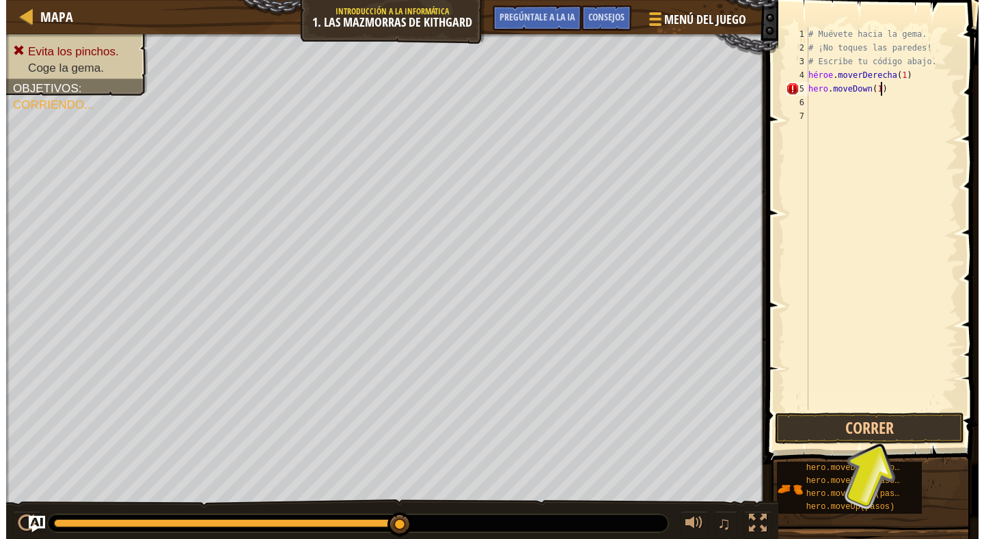
scroll to position [6, 5]
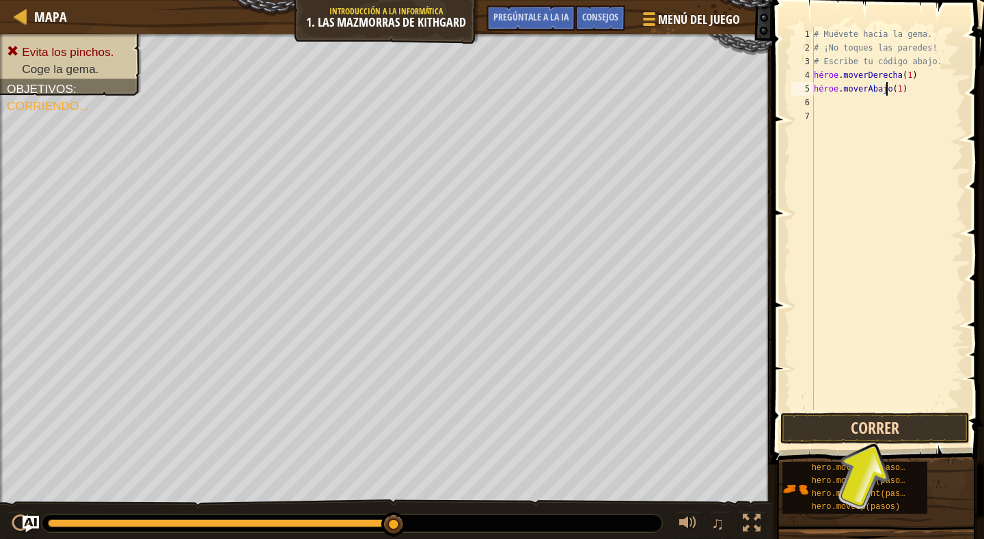
type textarea "hero.moveDown(1)"
click at [841, 433] on button "Correr" at bounding box center [875, 428] width 189 height 31
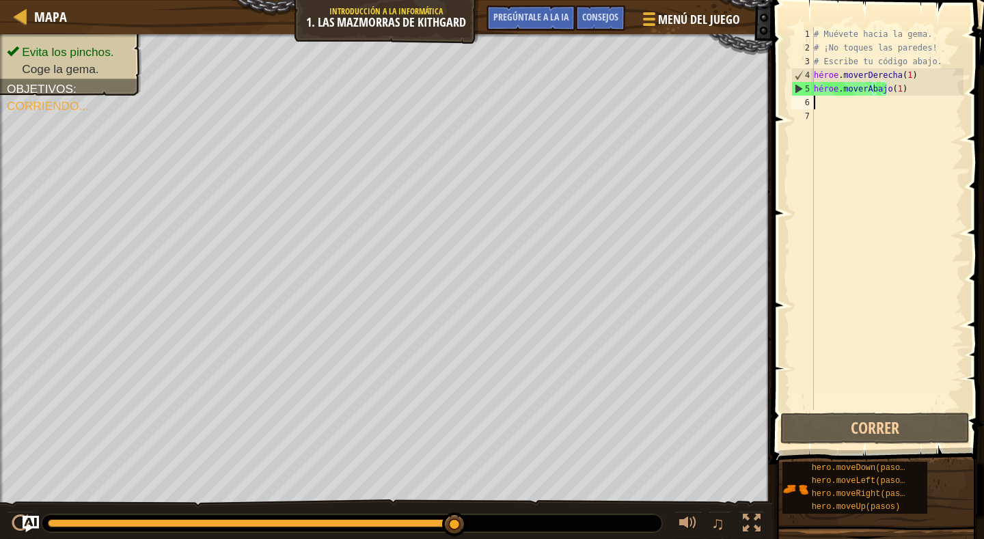
click at [837, 99] on div "# Muévete hacia la [PERSON_NAME]. # ¡No toques las [PERSON_NAME]! # Escribe tu …" at bounding box center [887, 232] width 152 height 410
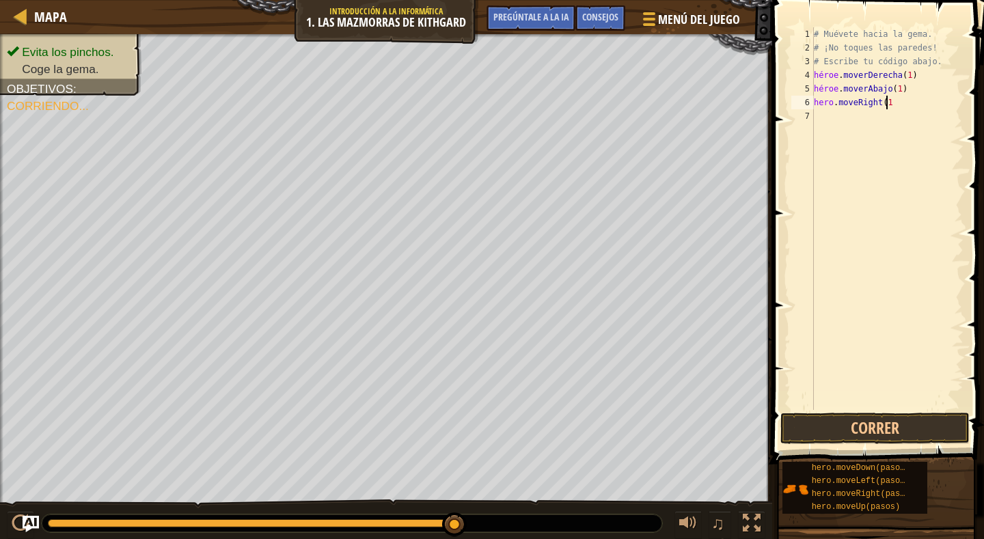
type textarea "hero.moveRight(1)"
click at [925, 444] on button "Correr" at bounding box center [875, 428] width 189 height 31
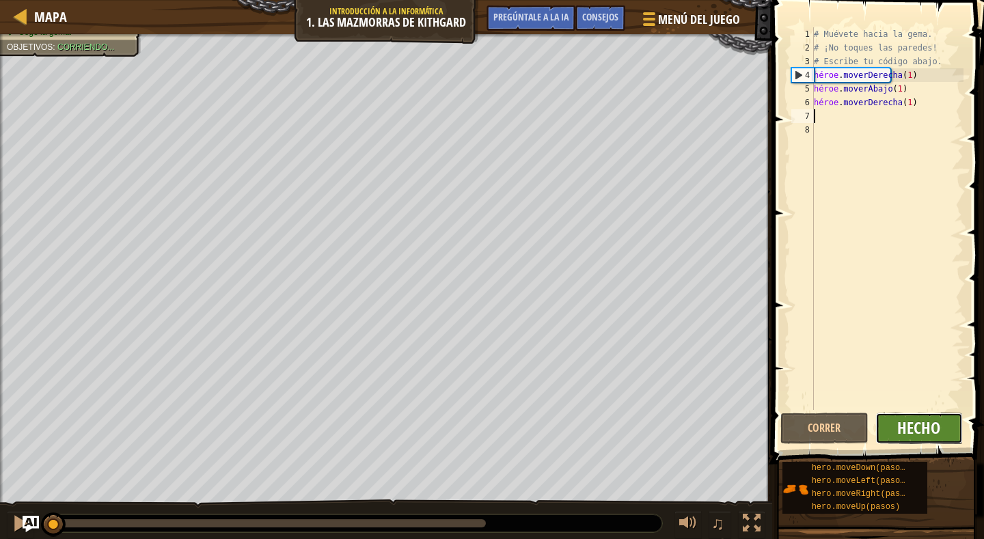
click at [919, 432] on font "Hecho" at bounding box center [919, 428] width 43 height 22
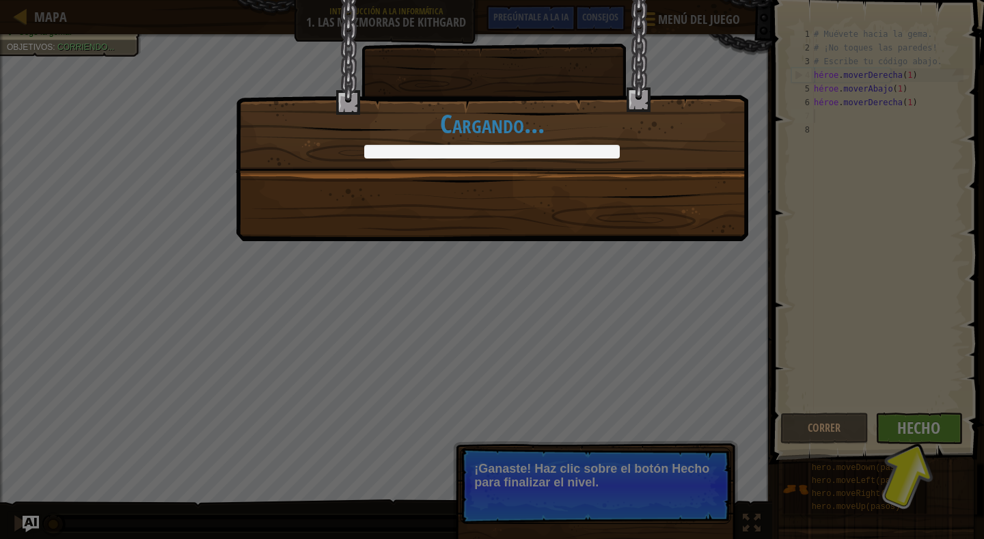
click at [516, 283] on div "¡Completaste las Mazmorras de Kithgard! +0 +0 Nuevo artículo Código limpio: sin…" at bounding box center [492, 269] width 984 height 539
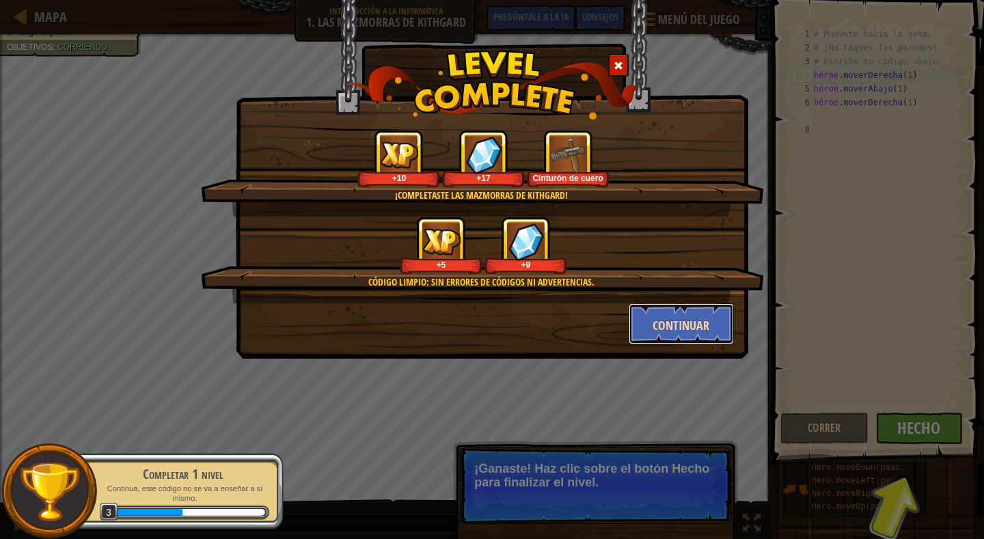
click at [674, 323] on font "Continuar" at bounding box center [681, 325] width 57 height 17
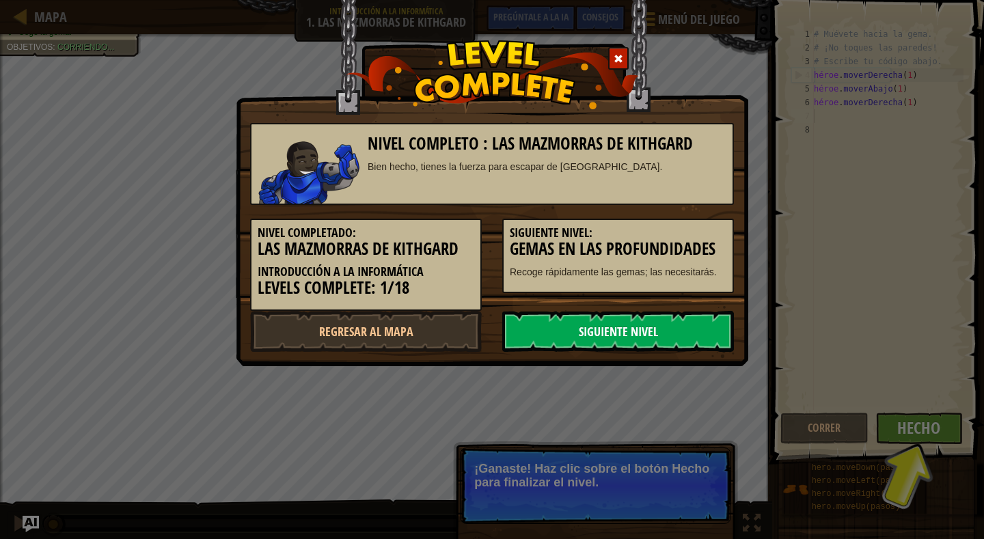
click at [589, 323] on link "Siguiente nivel" at bounding box center [618, 331] width 232 height 41
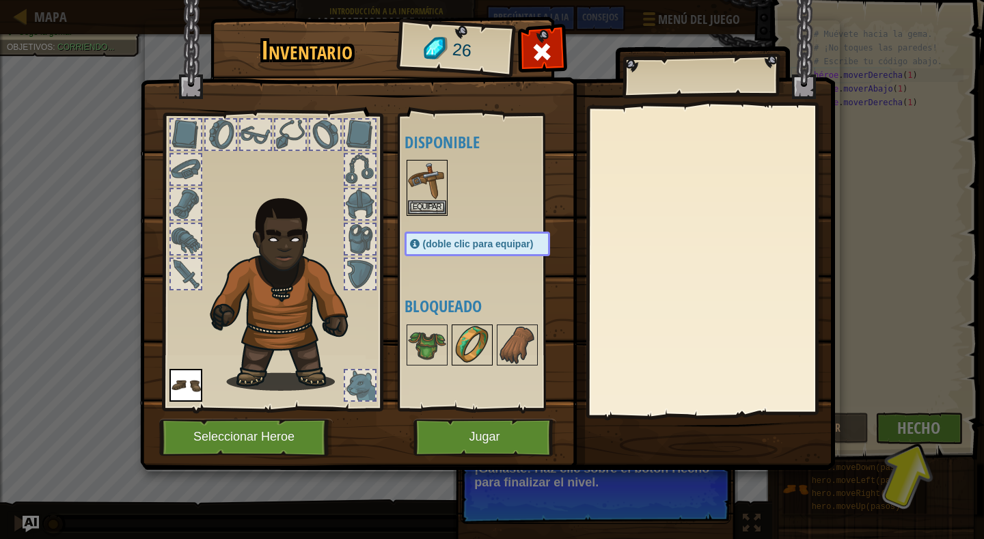
click at [487, 358] on img at bounding box center [472, 345] width 38 height 38
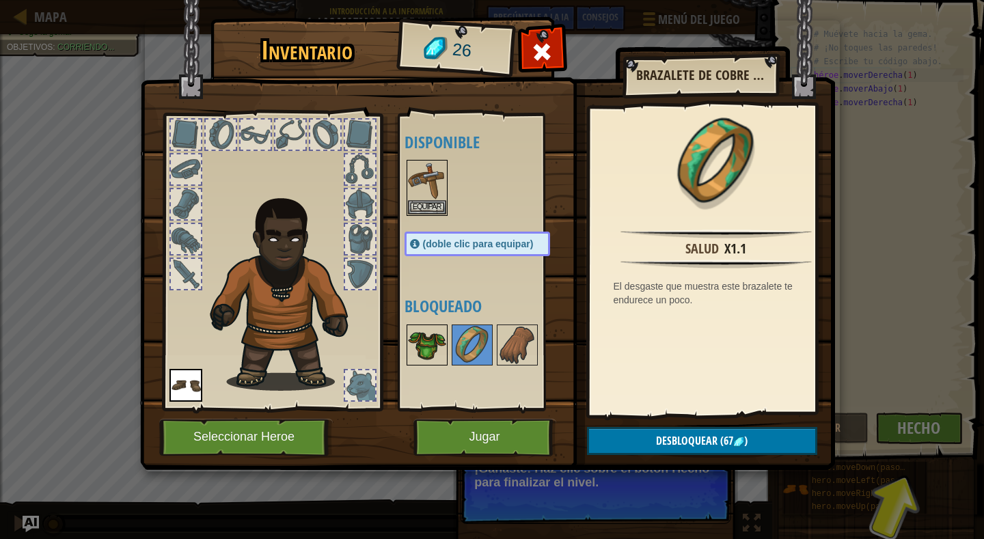
click at [422, 351] on img at bounding box center [427, 345] width 38 height 38
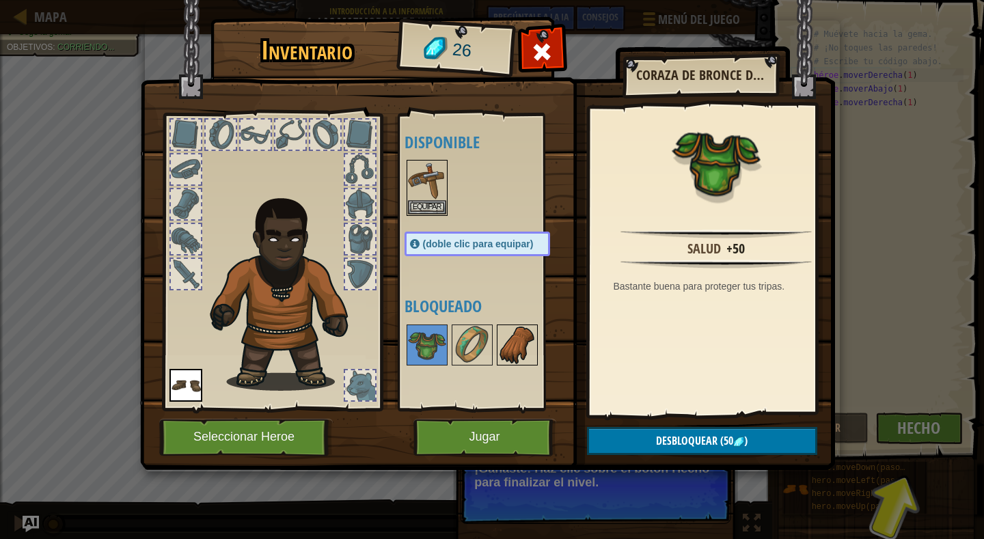
click at [520, 355] on img at bounding box center [517, 345] width 38 height 38
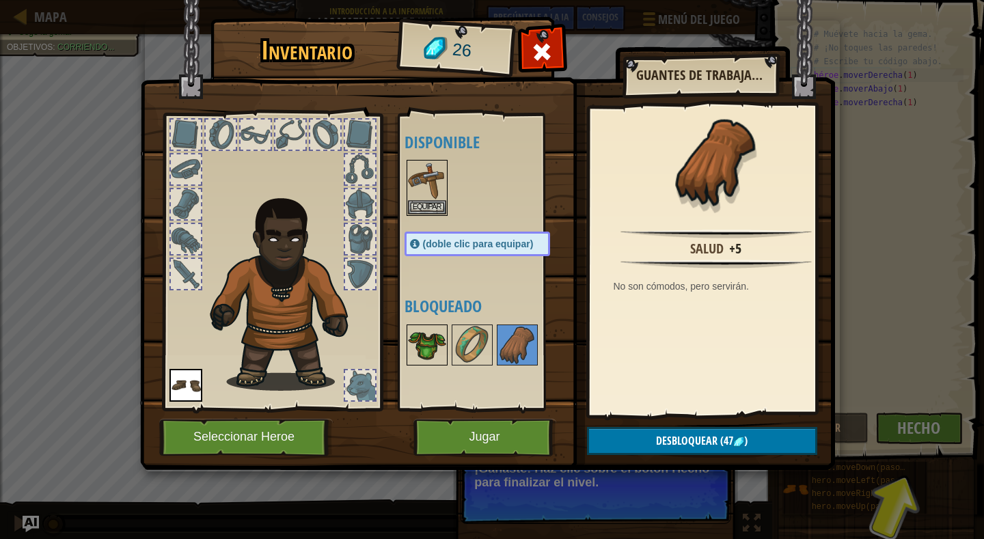
click at [442, 352] on img at bounding box center [427, 345] width 38 height 38
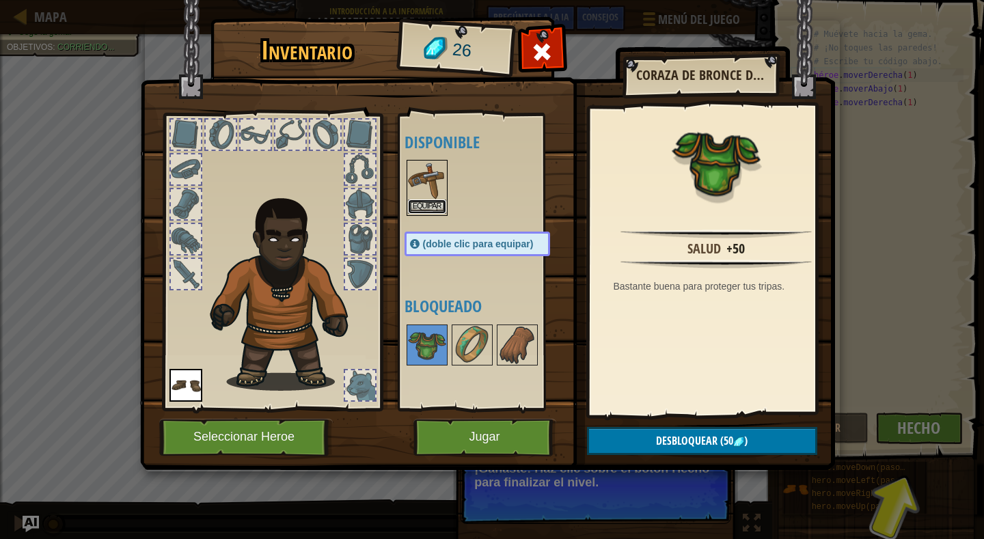
click at [439, 202] on font "Equipar" at bounding box center [427, 206] width 29 height 8
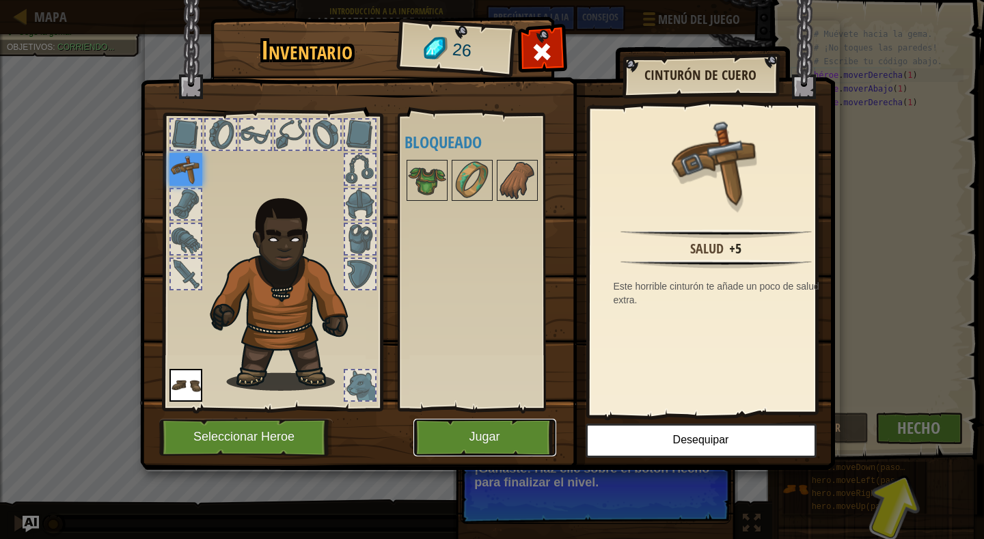
click at [476, 441] on font "Jugar" at bounding box center [484, 438] width 31 height 14
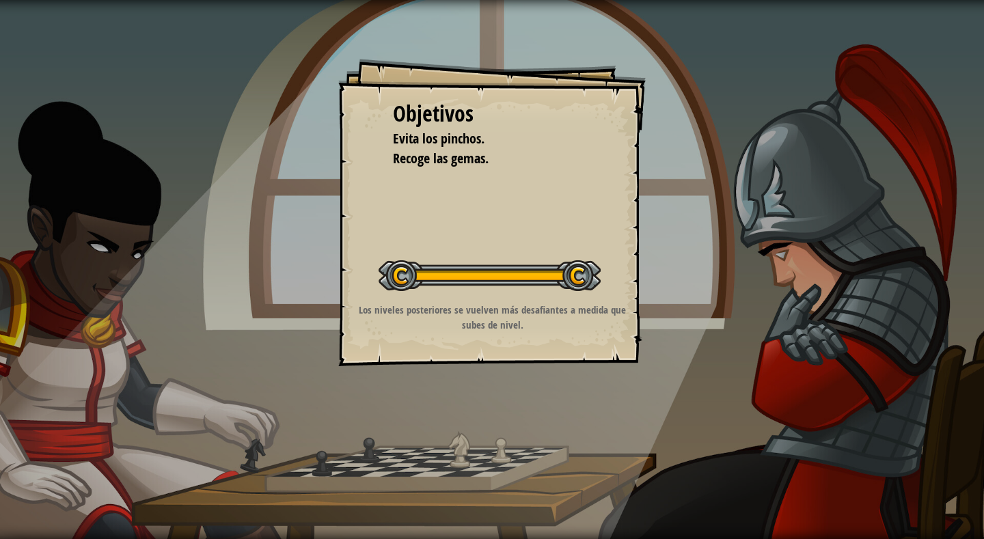
click at [676, 215] on div "Objetivos Evita los [PERSON_NAME]. Recoge las gemas. Iniciar nivel Error al car…" at bounding box center [492, 269] width 984 height 539
click at [688, 263] on div "Objetivos Evita los [PERSON_NAME]. Recoge las gemas. Iniciar nivel Error al car…" at bounding box center [492, 269] width 984 height 539
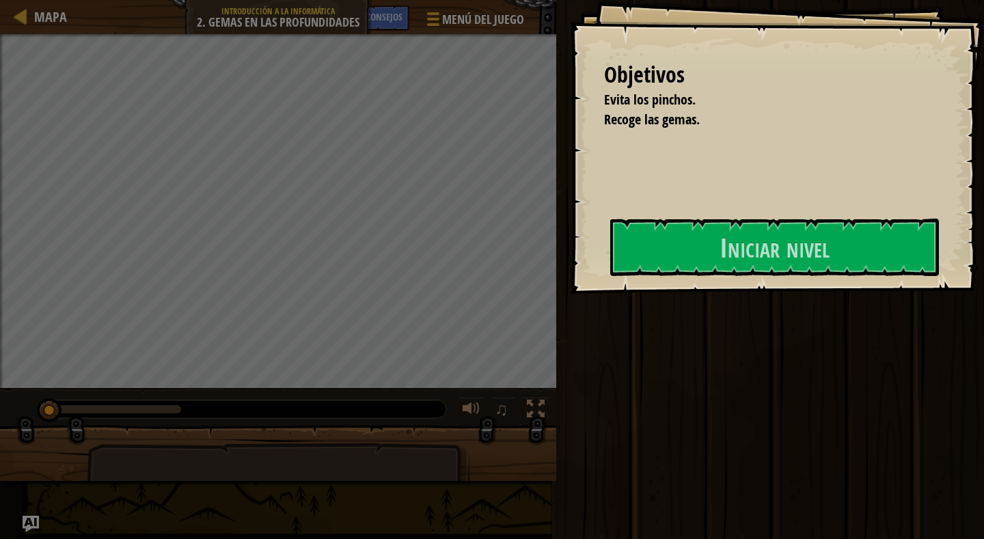
click at [659, 284] on div "Objetivos Evita los [PERSON_NAME]. Recoge las gemas. Iniciar nivel Error al car…" at bounding box center [777, 147] width 414 height 294
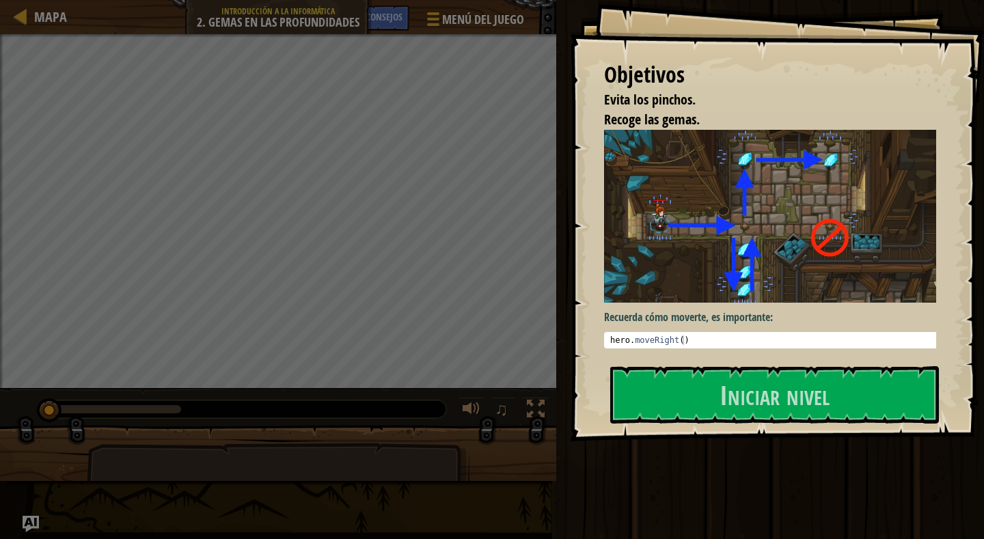
click at [666, 236] on img at bounding box center [776, 216] width 344 height 173
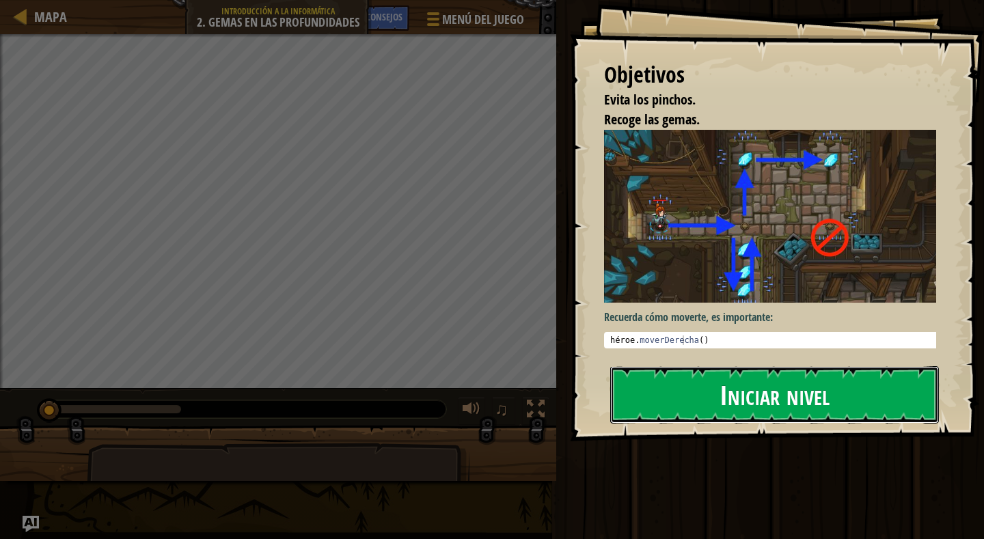
click at [644, 383] on button "Iniciar nivel" at bounding box center [774, 394] width 329 height 57
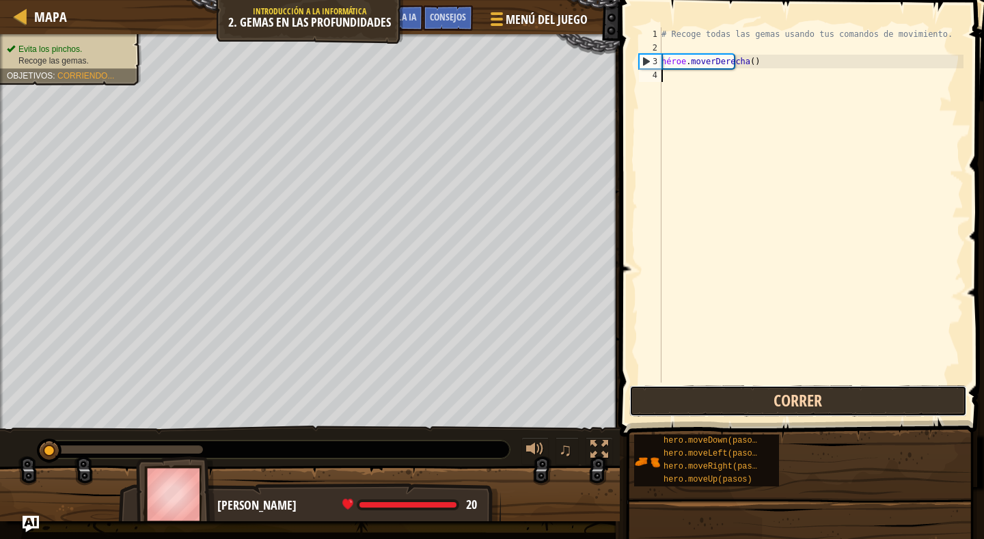
click at [807, 405] on button "Correr" at bounding box center [799, 401] width 338 height 31
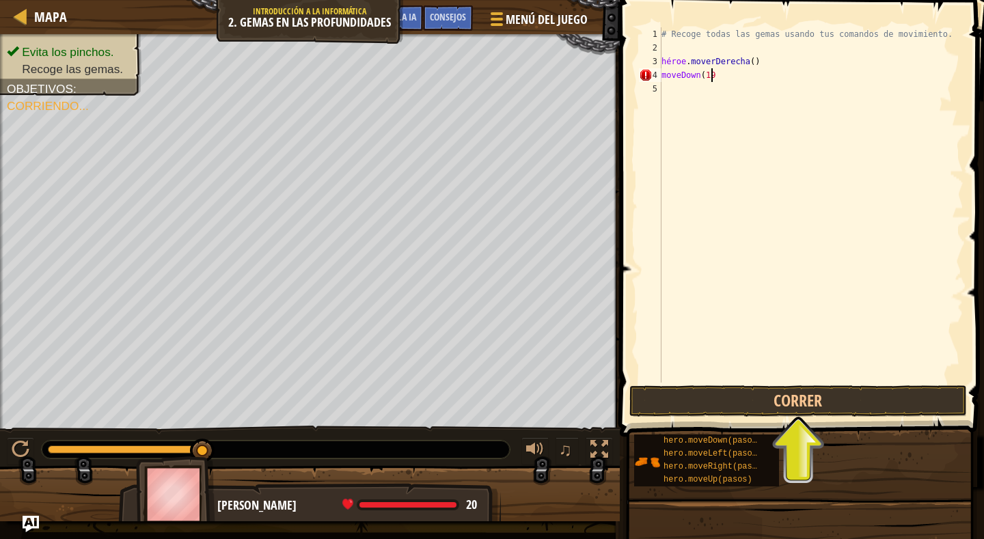
scroll to position [6, 3]
type textarea "moveDown(1)"
click at [721, 392] on button "Correr" at bounding box center [799, 401] width 338 height 31
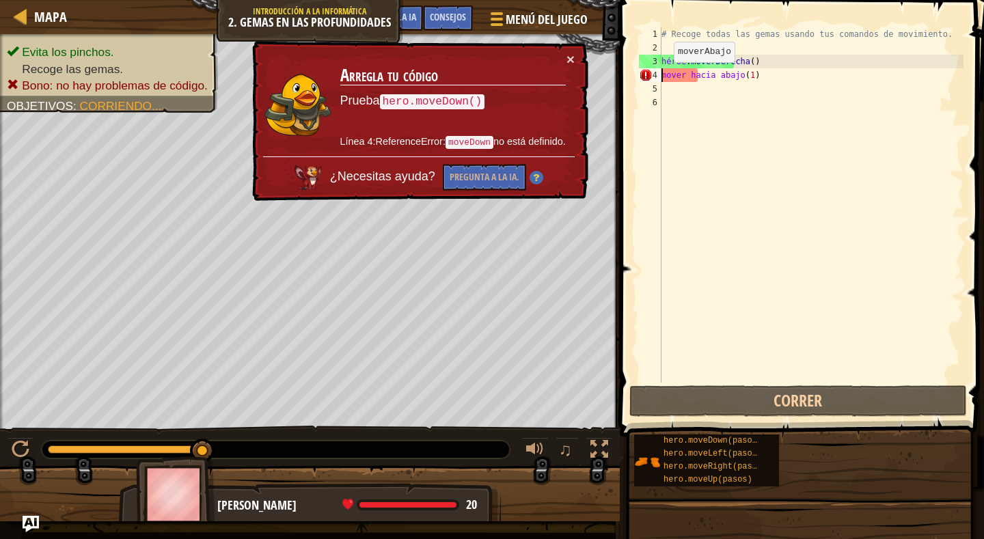
click at [662, 76] on div "# Recoge todas las gemas usando tus comandos de movimiento. héroe . moverDerech…" at bounding box center [811, 218] width 305 height 383
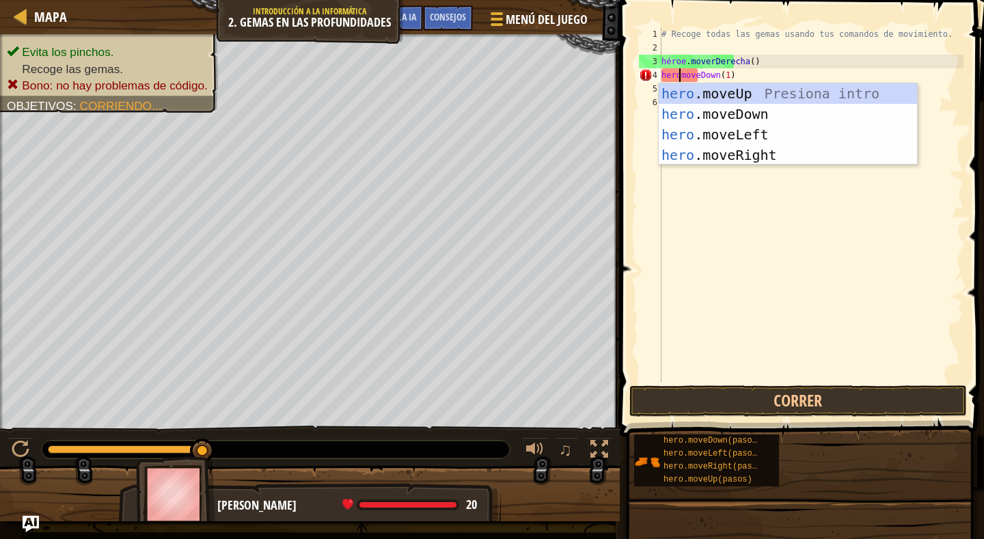
scroll to position [6, 1]
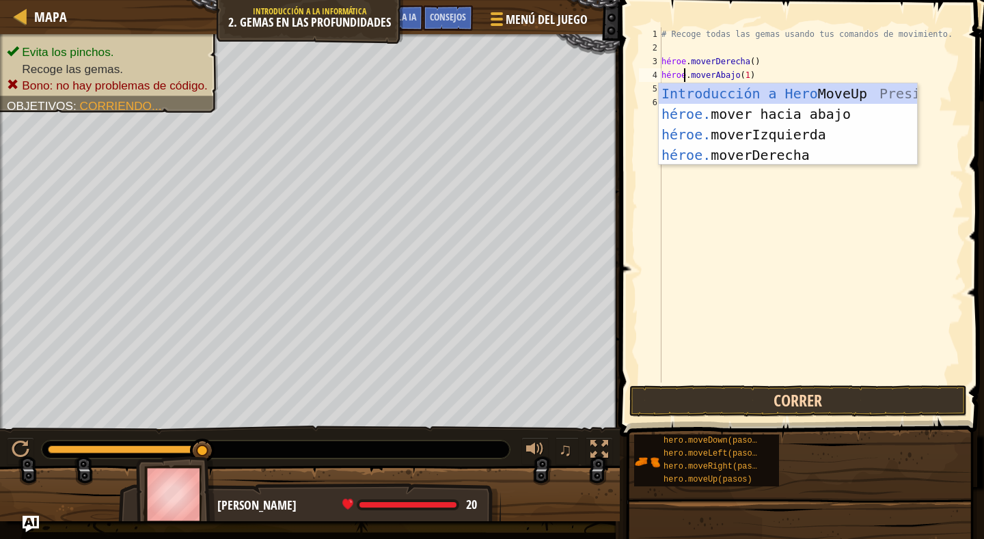
type textarea "hero.moveDown(1)"
click at [792, 399] on button "Correr" at bounding box center [799, 401] width 338 height 31
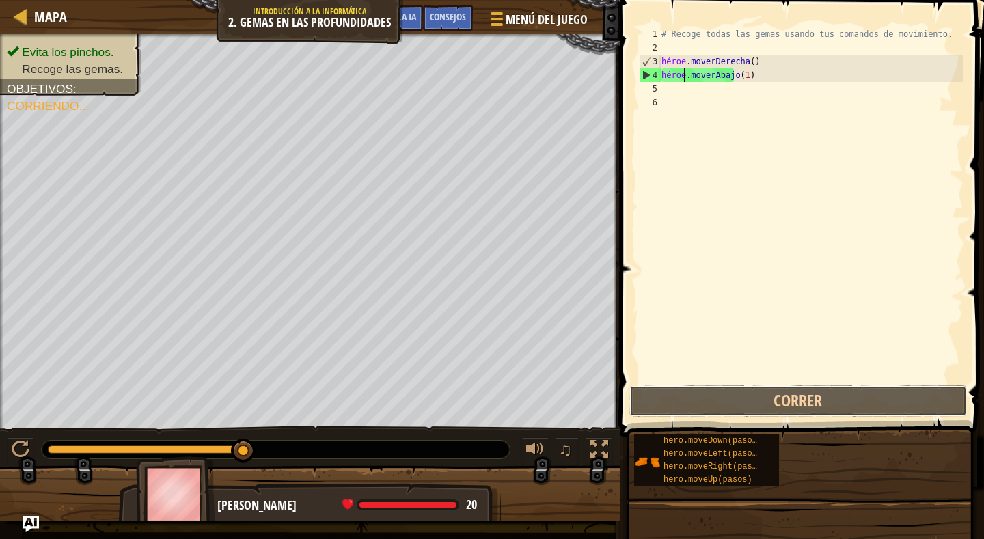
drag, startPoint x: 792, startPoint y: 399, endPoint x: 788, endPoint y: 381, distance: 17.6
click at [788, 382] on div "hero.moveDown(1) 1 2 3 4 5 6 # Recoge todas las gemas usando tus comandos de mo…" at bounding box center [800, 245] width 368 height 477
